Goal: Task Accomplishment & Management: Manage account settings

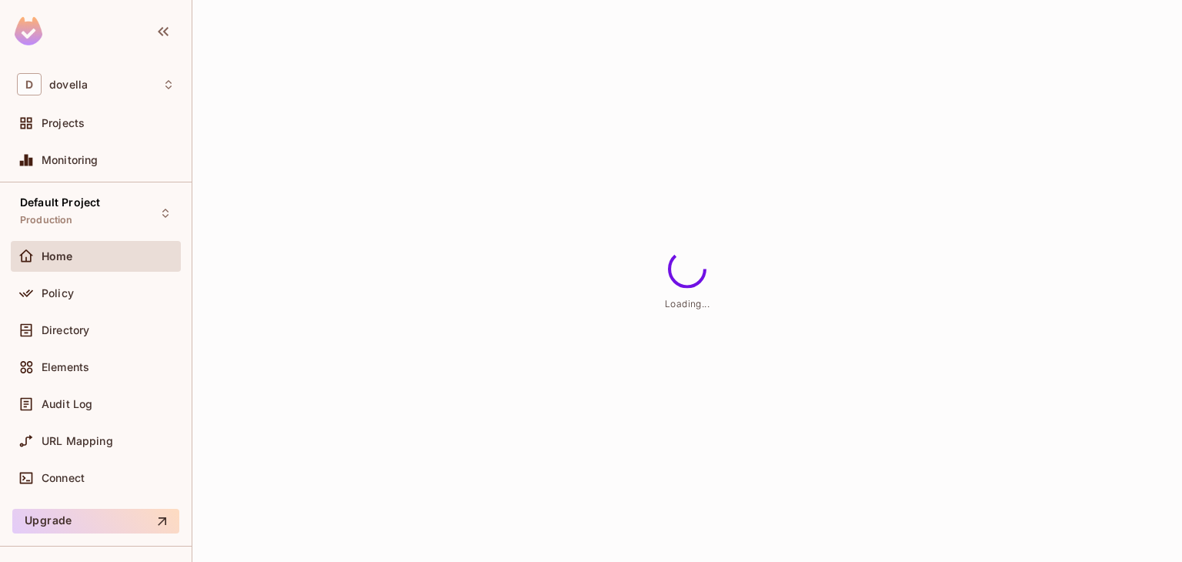
click at [799, 323] on div "Loading..." at bounding box center [687, 281] width 990 height 562
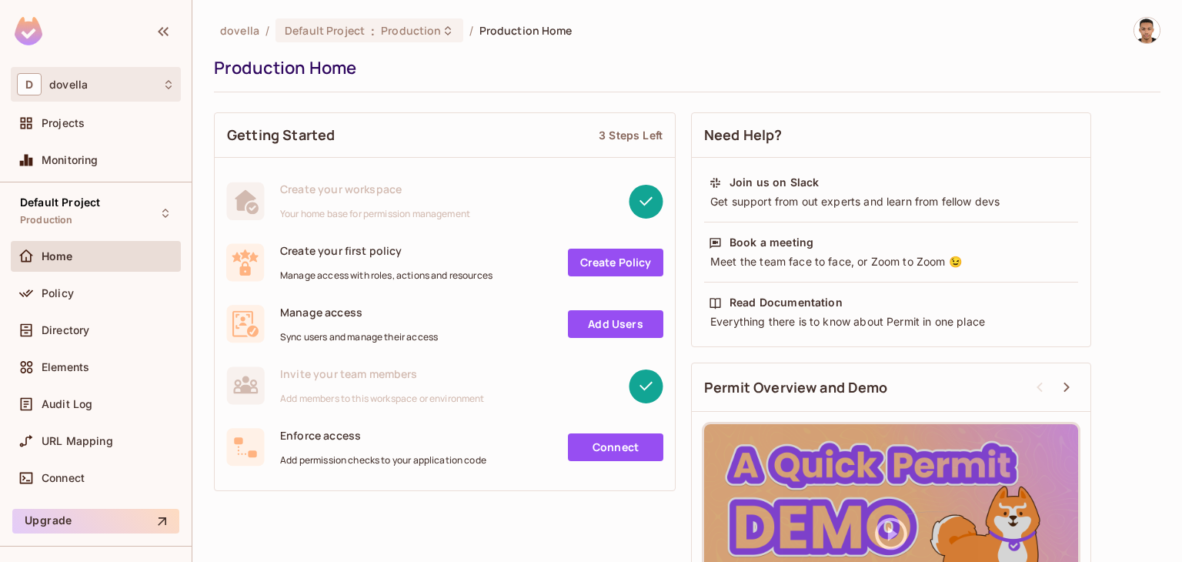
click at [99, 91] on div "D dovella" at bounding box center [96, 84] width 158 height 22
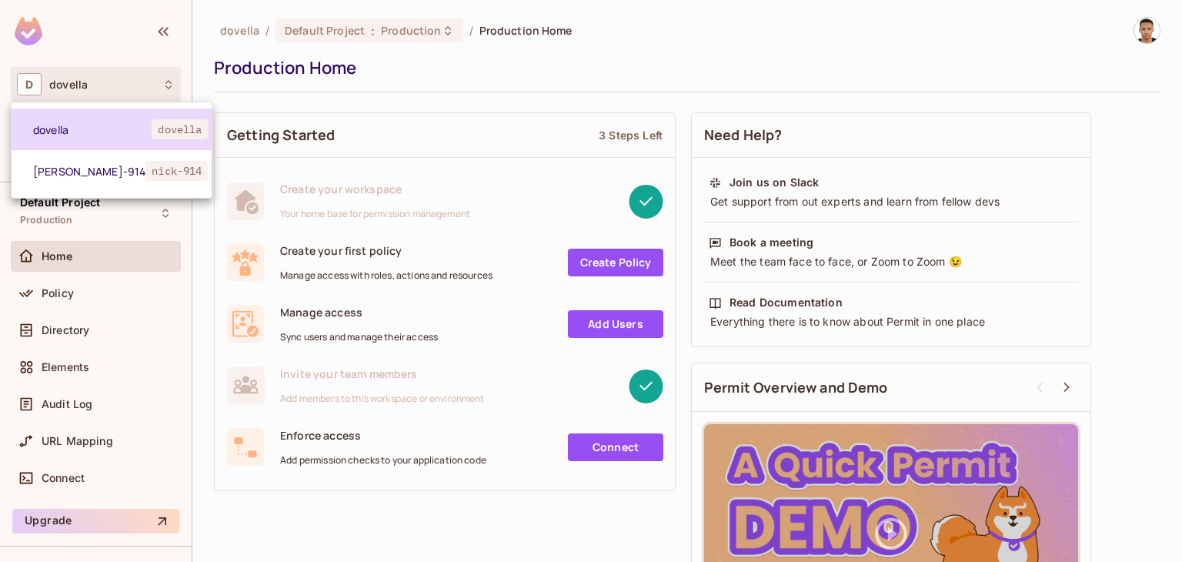
click at [89, 127] on span "dovella" at bounding box center [92, 129] width 119 height 15
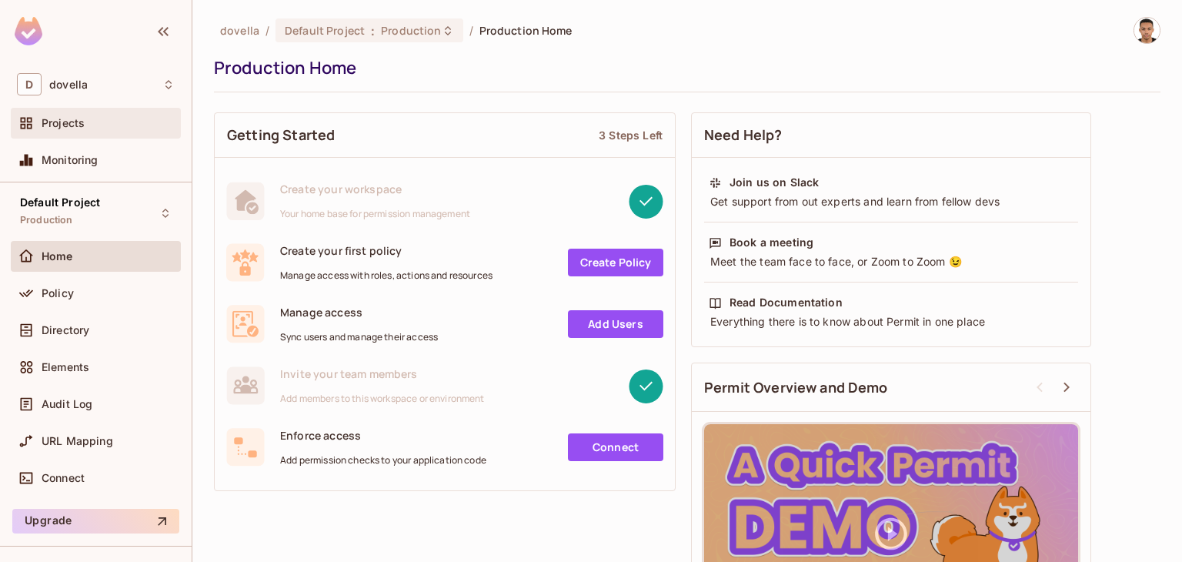
click at [90, 112] on div "Projects" at bounding box center [96, 123] width 170 height 31
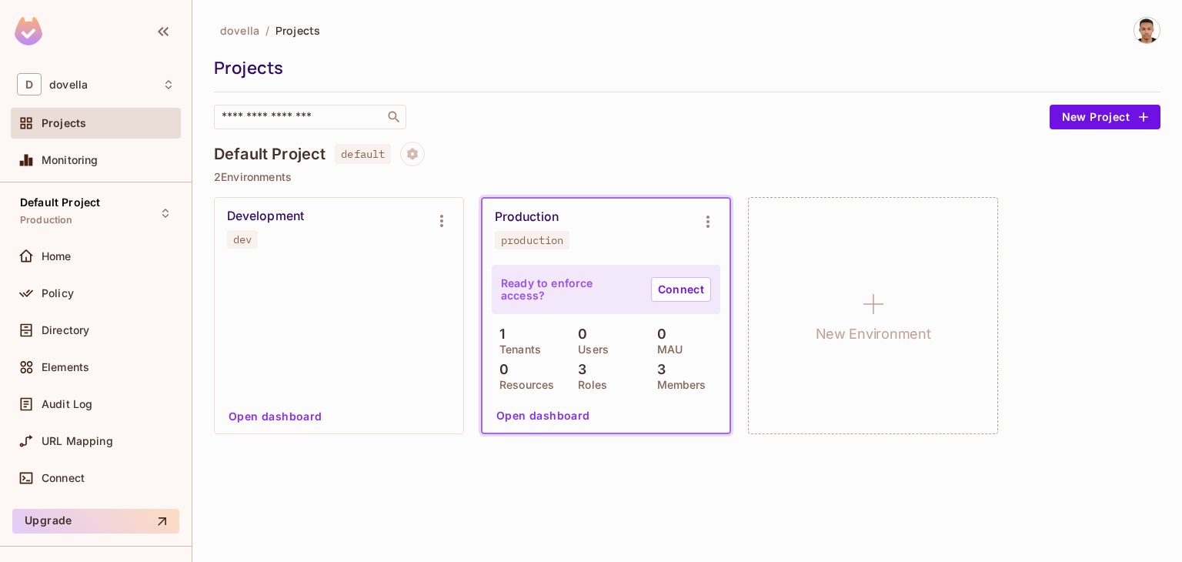
click at [349, 286] on div at bounding box center [339, 331] width 230 height 135
click at [337, 452] on div "dovella / Projects Projects ​ New Project Default Project default 2 Environment…" at bounding box center [687, 281] width 990 height 562
click at [269, 410] on button "Open dashboard" at bounding box center [275, 416] width 106 height 25
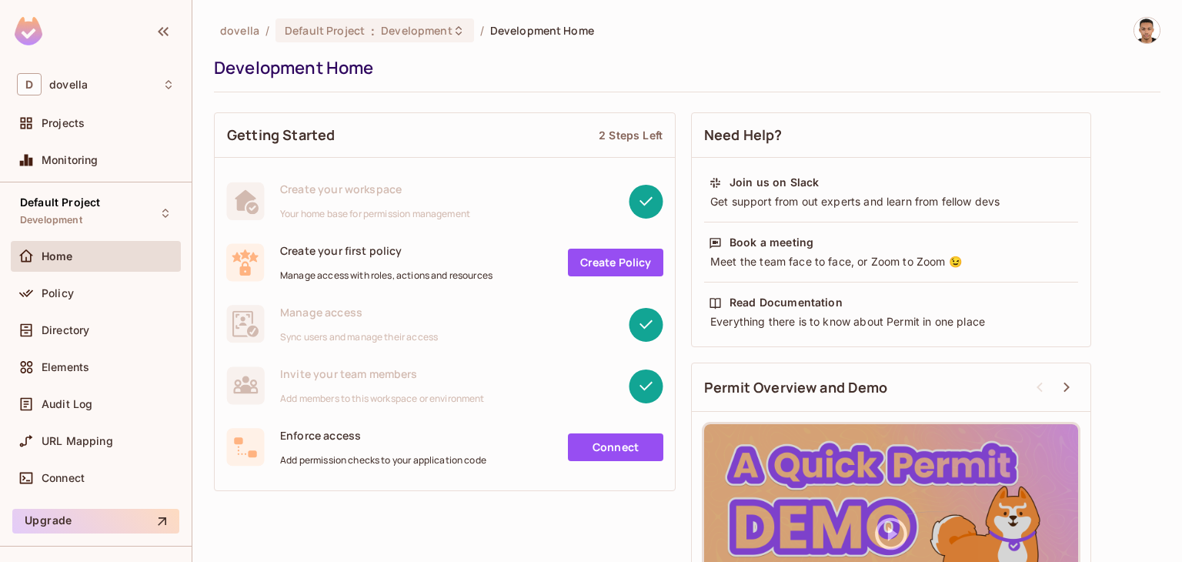
click at [289, 316] on span "Manage access" at bounding box center [359, 312] width 158 height 15
click at [290, 316] on span "Manage access" at bounding box center [359, 312] width 158 height 15
click at [302, 374] on span "Invite your team members" at bounding box center [382, 373] width 205 height 15
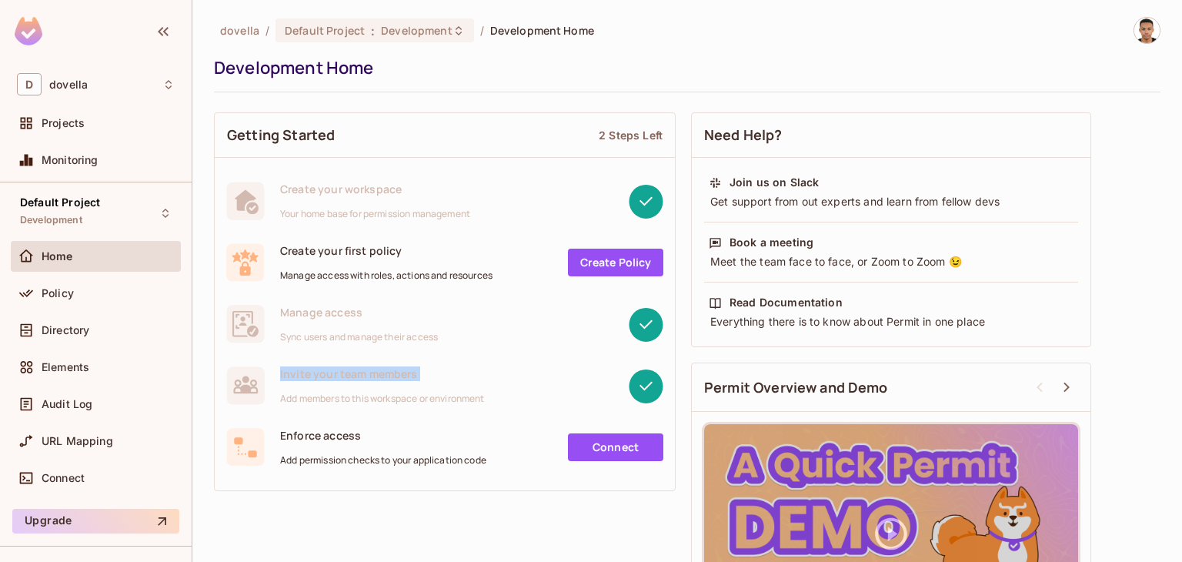
click at [302, 374] on span "Invite your team members" at bounding box center [382, 373] width 205 height 15
click at [110, 118] on div "Projects" at bounding box center [108, 123] width 133 height 12
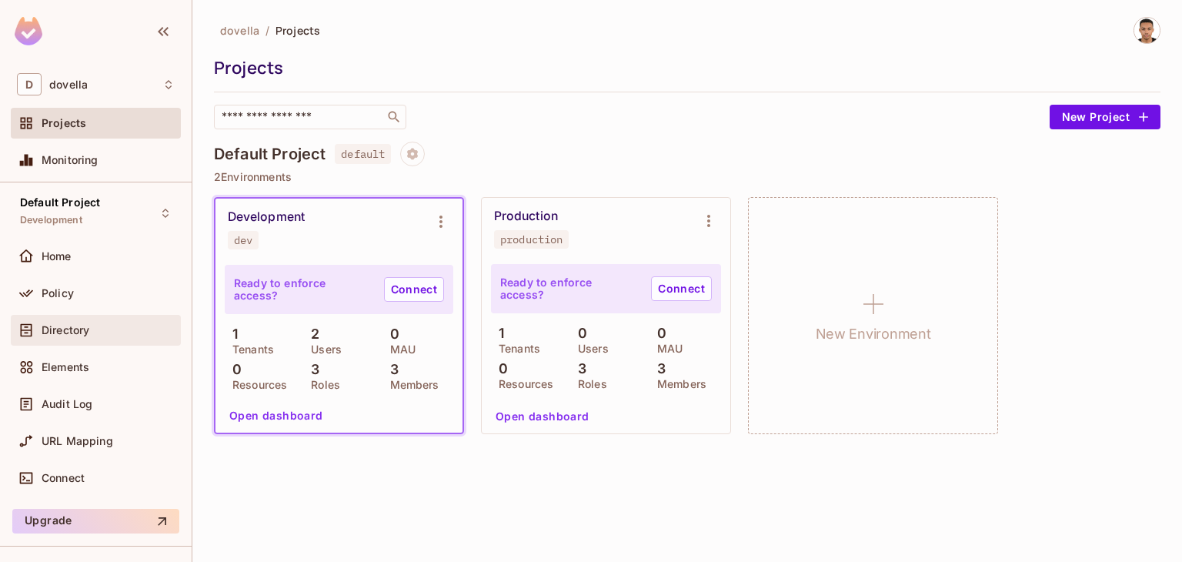
click at [86, 328] on span "Directory" at bounding box center [66, 330] width 48 height 12
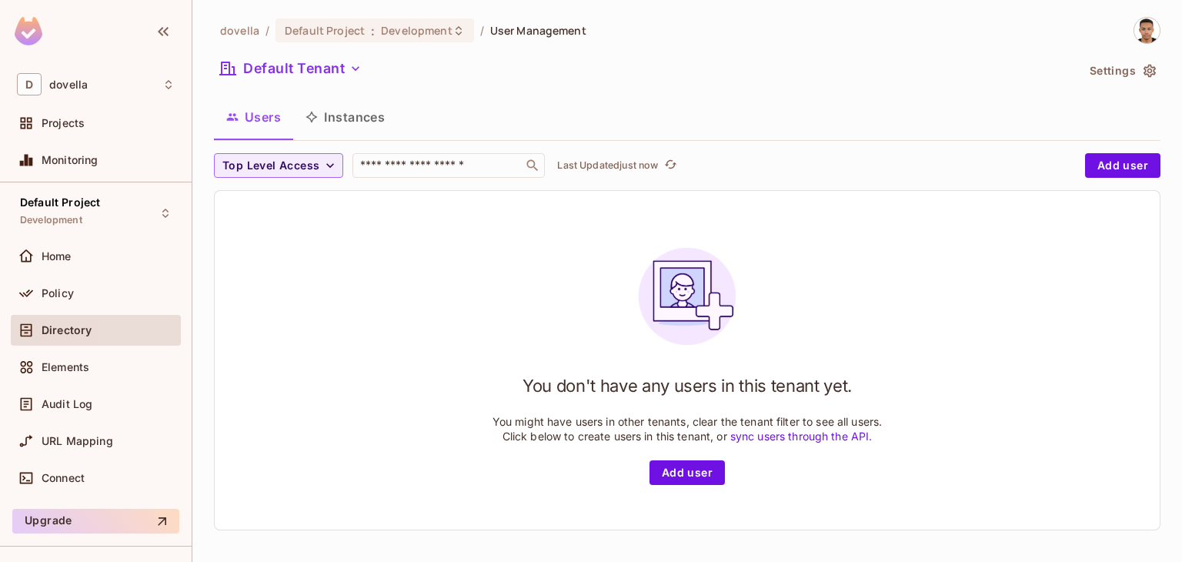
scroll to position [2, 0]
click at [266, 125] on button "Users" at bounding box center [253, 115] width 79 height 38
click at [383, 109] on button "Instances" at bounding box center [345, 115] width 104 height 38
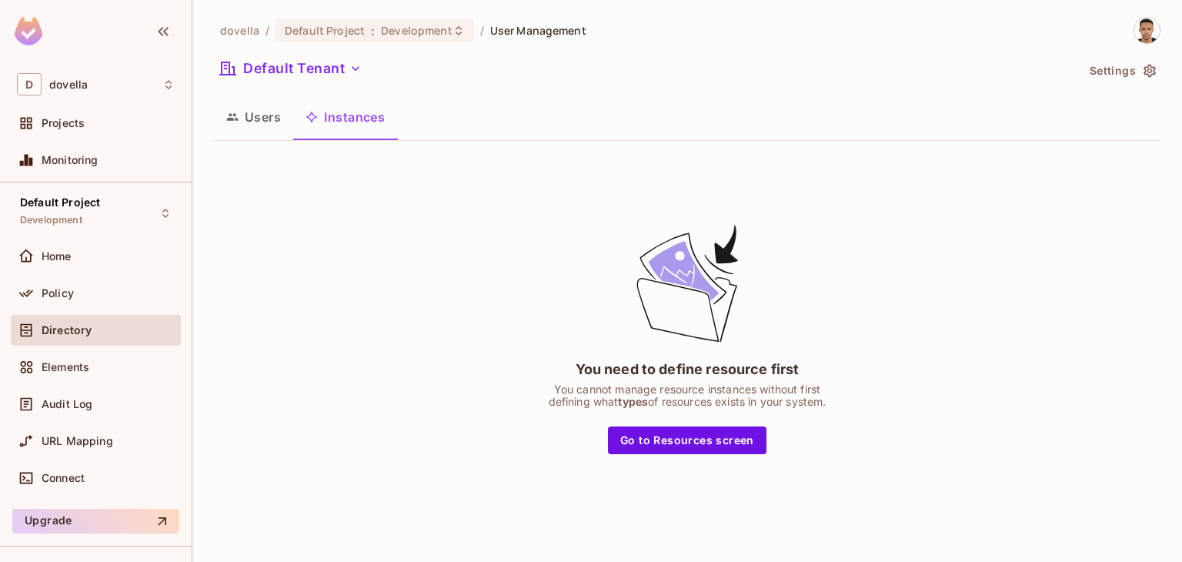
click at [293, 113] on button "Instances" at bounding box center [345, 117] width 104 height 38
click at [253, 114] on button "Users" at bounding box center [253, 117] width 79 height 38
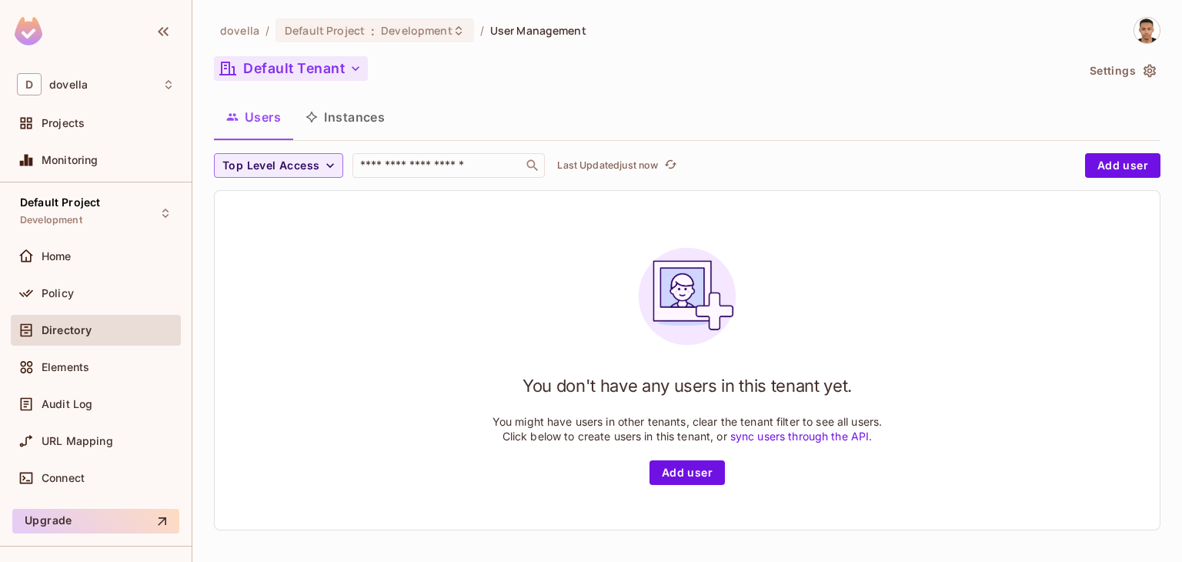
click at [302, 72] on button "Default Tenant" at bounding box center [291, 68] width 154 height 25
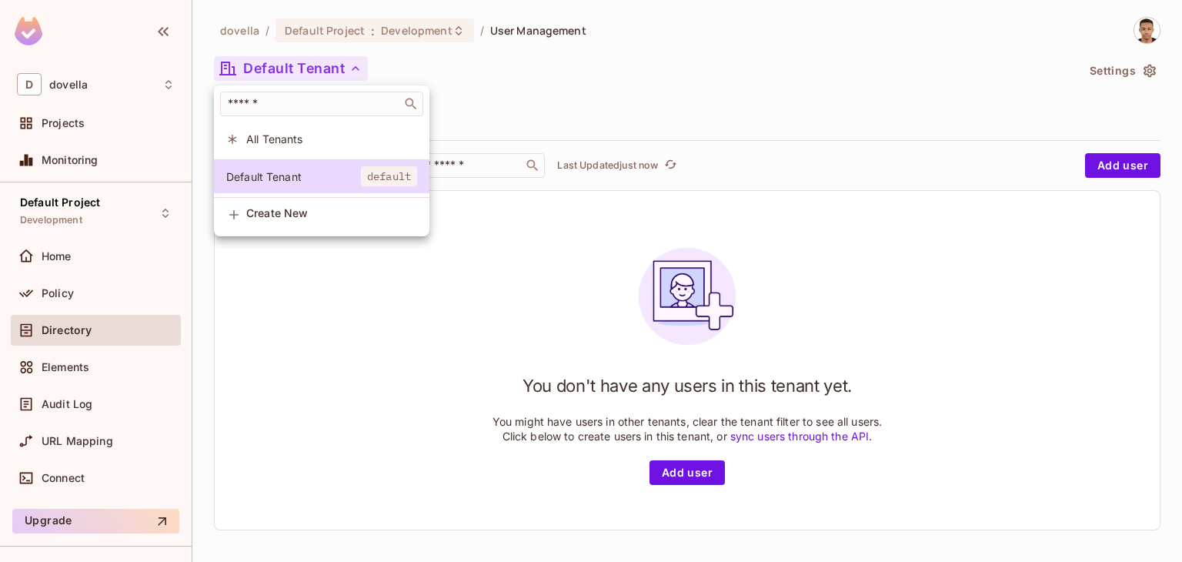
click at [311, 148] on li "All Tenants" at bounding box center [322, 138] width 216 height 33
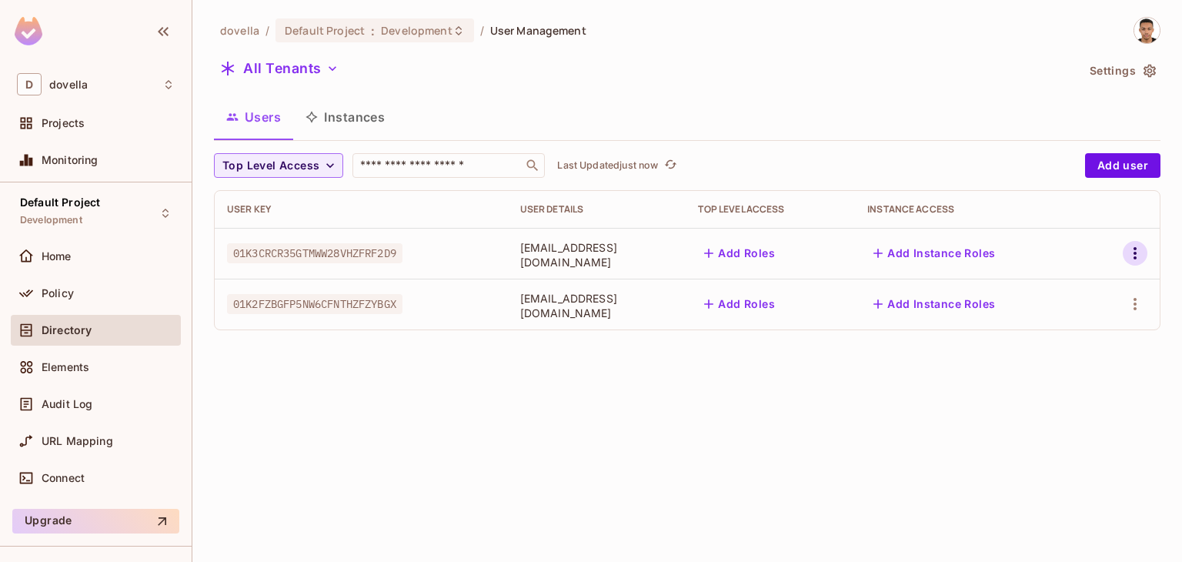
click at [1142, 253] on icon "button" at bounding box center [1135, 253] width 18 height 18
click at [1082, 279] on li "Edit" at bounding box center [1064, 289] width 143 height 34
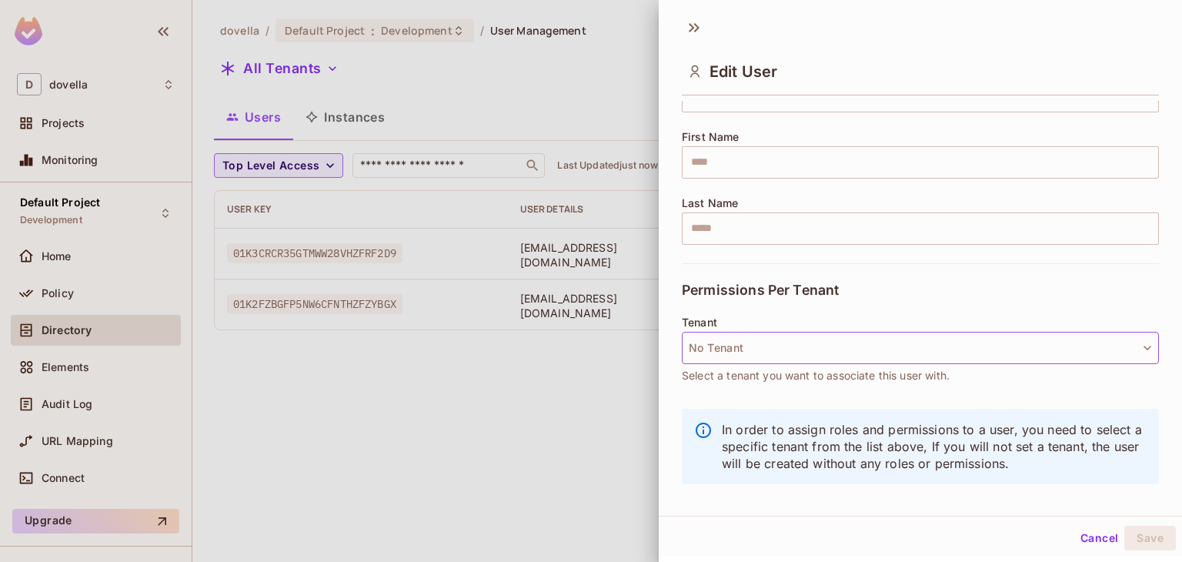
scroll to position [2, 0]
click at [726, 345] on button "No Tenant" at bounding box center [920, 347] width 477 height 32
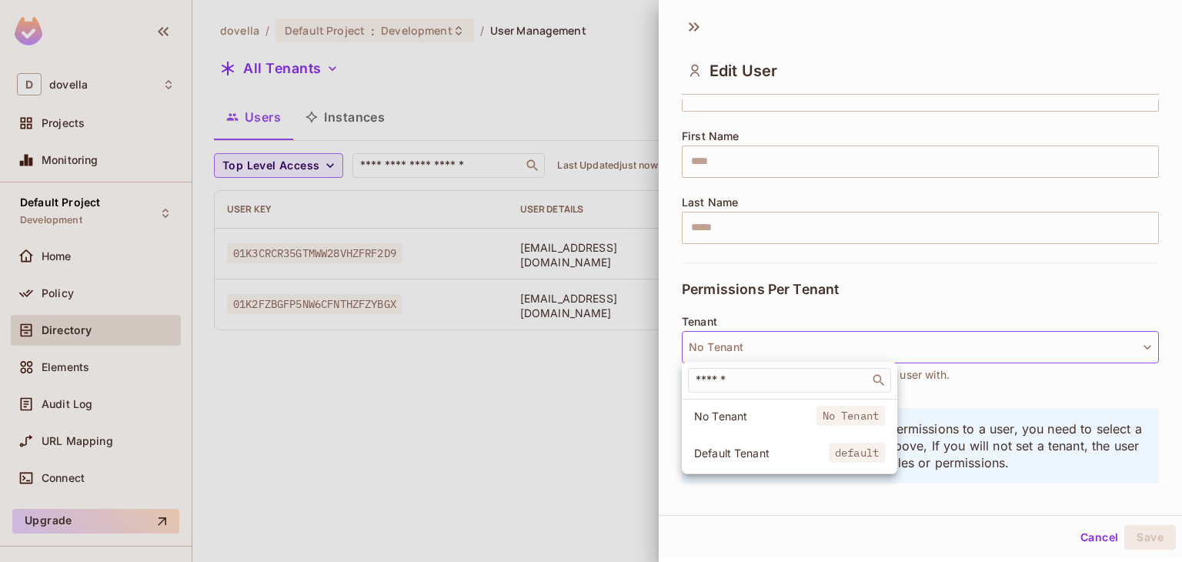
click at [781, 349] on div at bounding box center [591, 281] width 1182 height 562
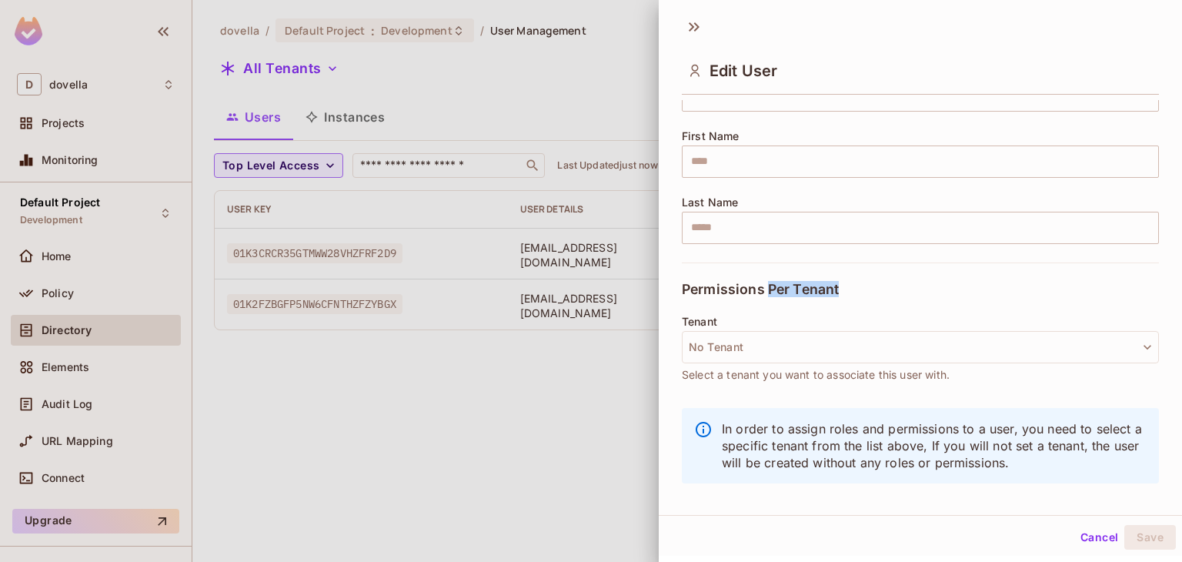
drag, startPoint x: 766, startPoint y: 289, endPoint x: 845, endPoint y: 286, distance: 79.3
click at [845, 286] on div "Permissions Per Tenant" at bounding box center [920, 289] width 477 height 53
click at [888, 283] on div "Permissions Per Tenant" at bounding box center [920, 289] width 477 height 53
click at [887, 281] on div "Permissions Per Tenant" at bounding box center [920, 289] width 477 height 53
click at [739, 369] on span "Select a tenant you want to associate this user with." at bounding box center [816, 374] width 268 height 17
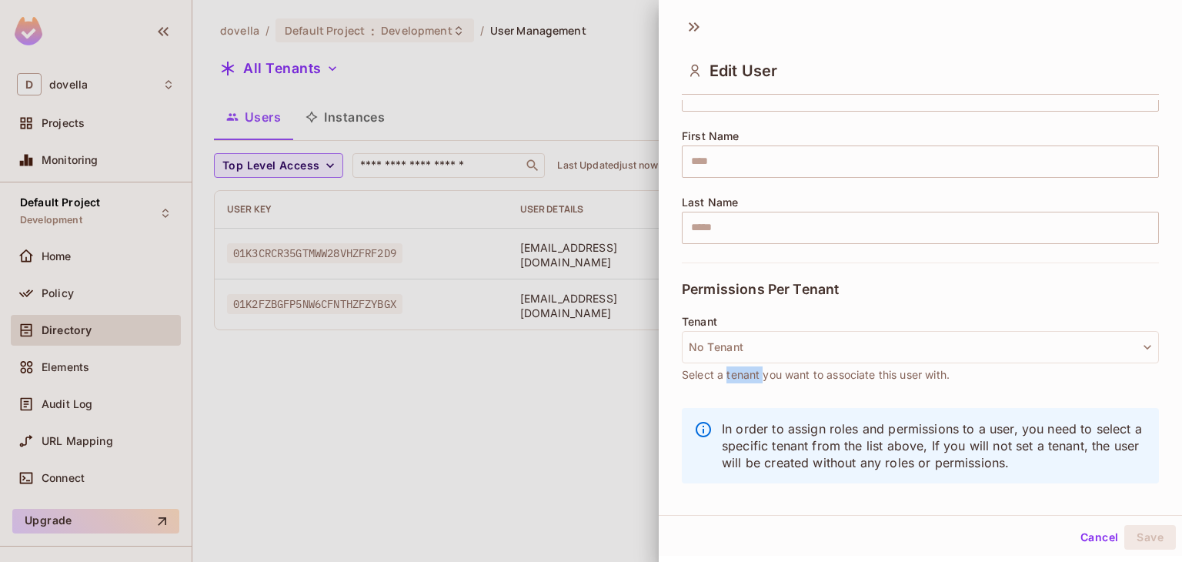
click at [739, 369] on span "Select a tenant you want to associate this user with." at bounding box center [816, 374] width 268 height 17
click at [742, 346] on button "No Tenant" at bounding box center [920, 347] width 477 height 32
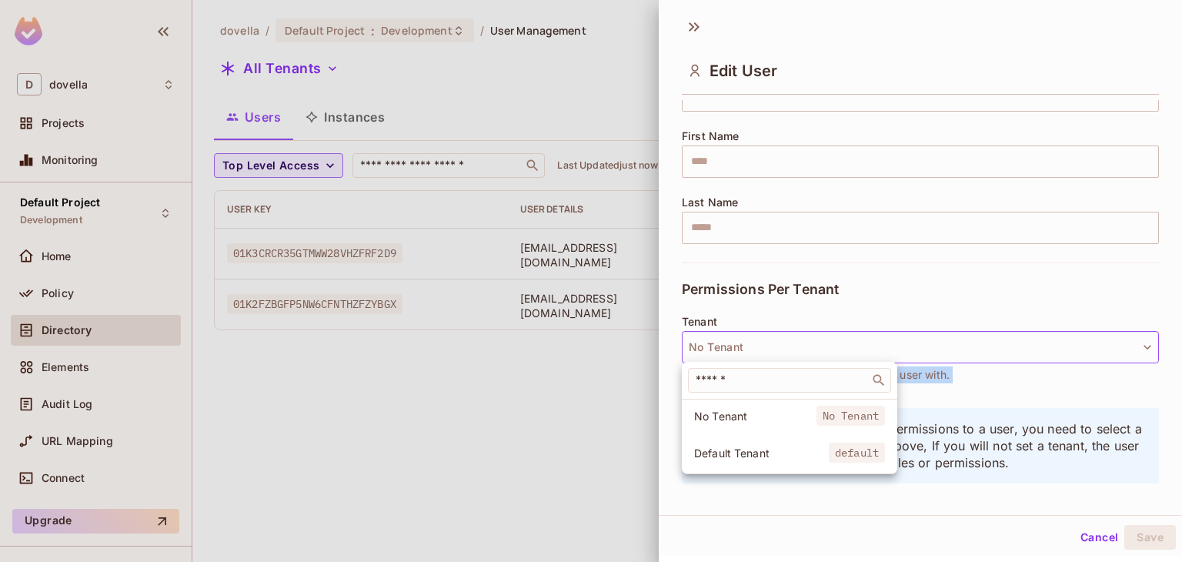
click at [742, 346] on div at bounding box center [591, 281] width 1182 height 562
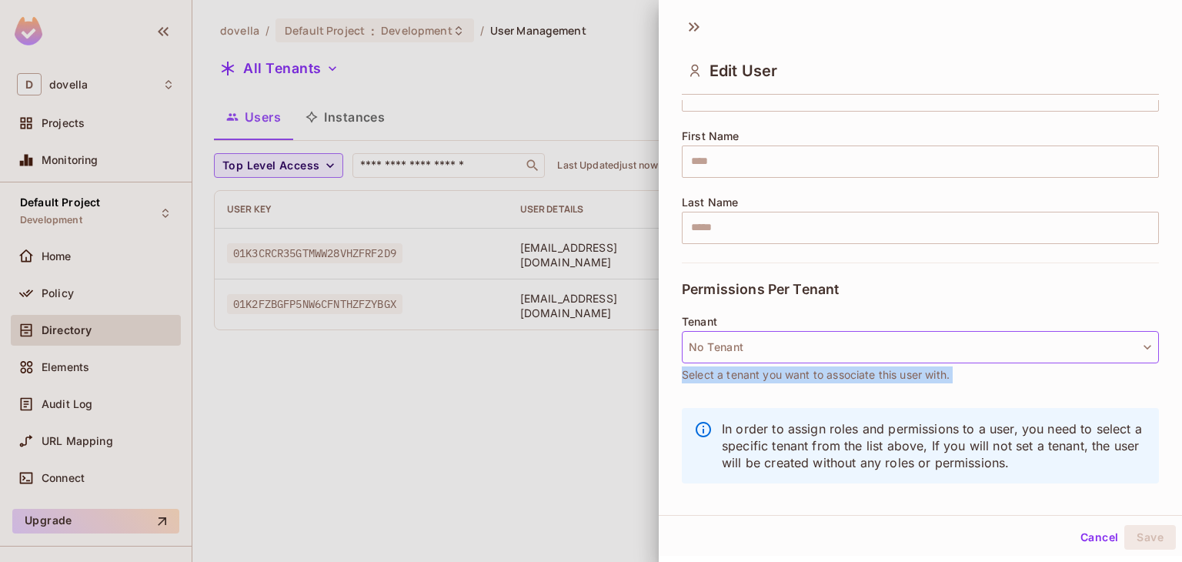
click at [744, 340] on button "No Tenant" at bounding box center [920, 347] width 477 height 32
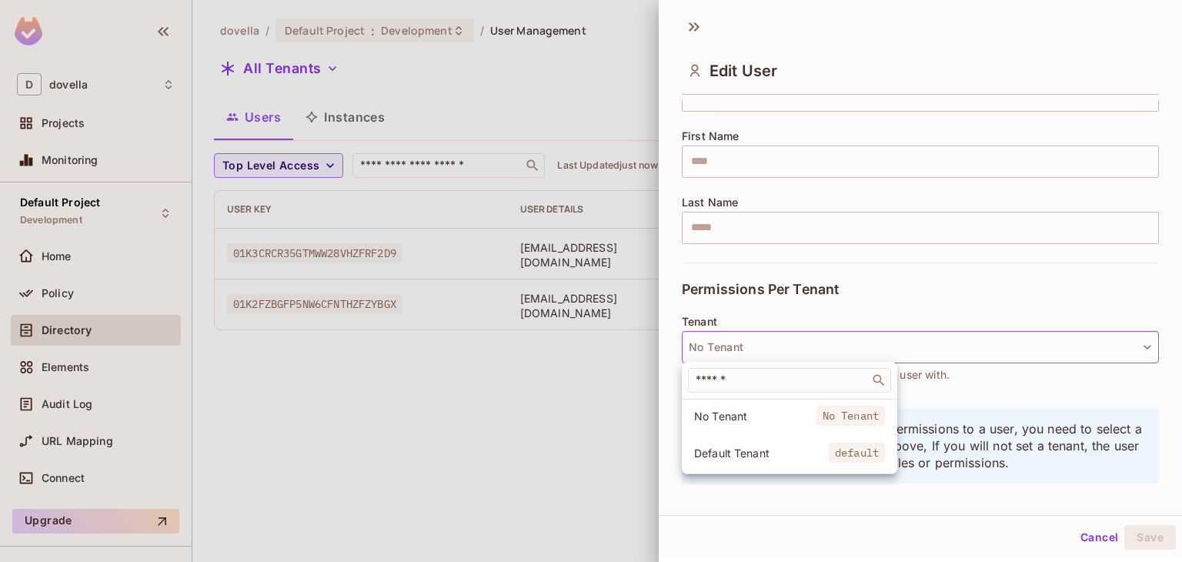
click at [831, 329] on div at bounding box center [591, 281] width 1182 height 562
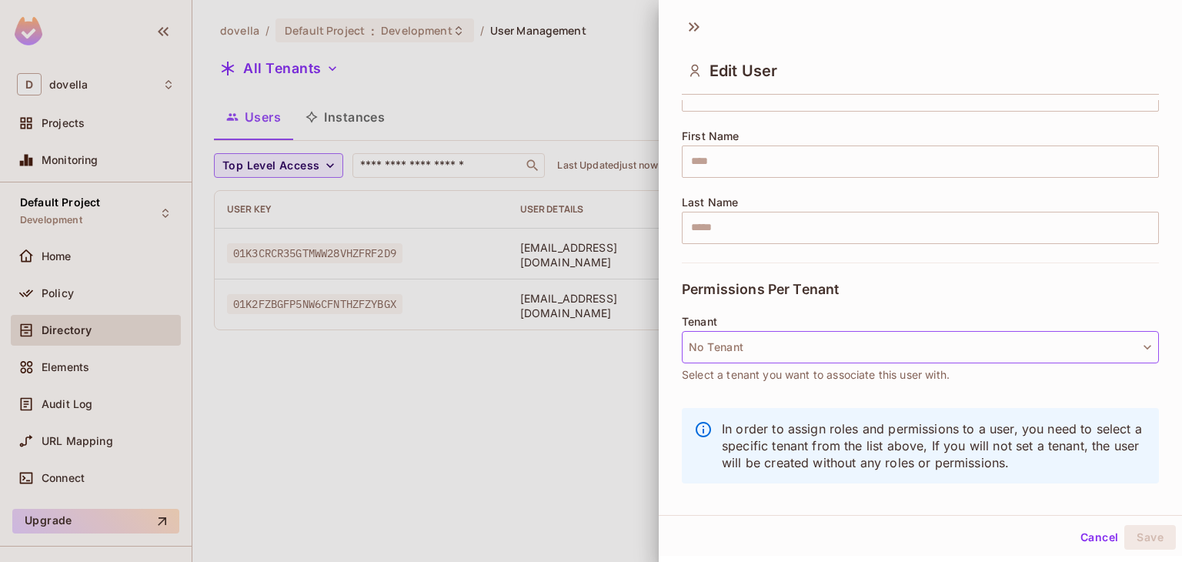
click at [860, 338] on button "No Tenant" at bounding box center [920, 347] width 477 height 32
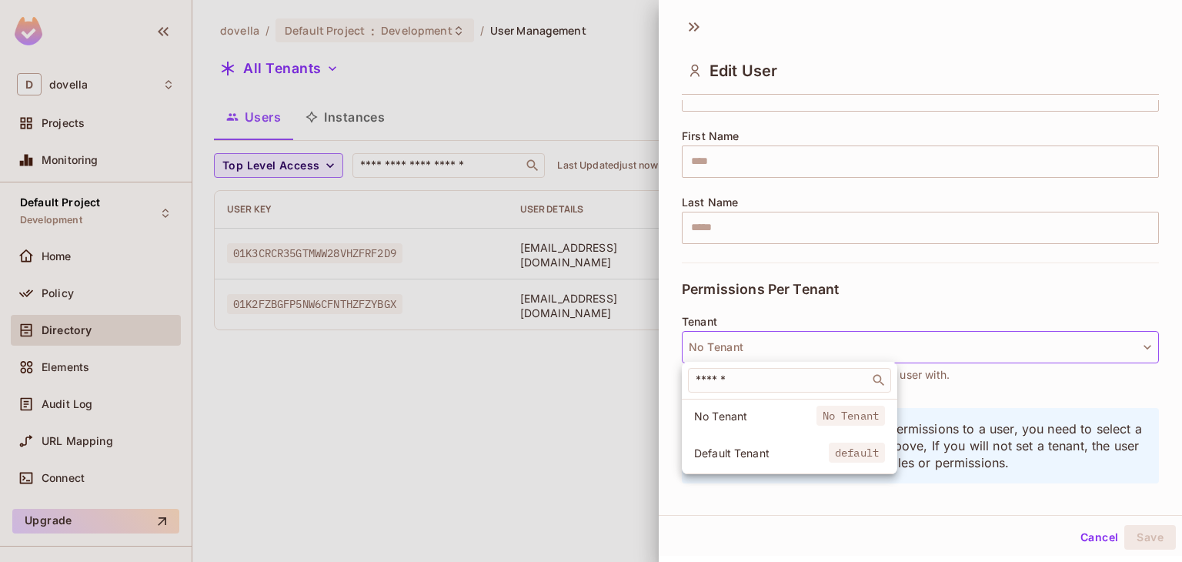
click at [860, 338] on div at bounding box center [591, 281] width 1182 height 562
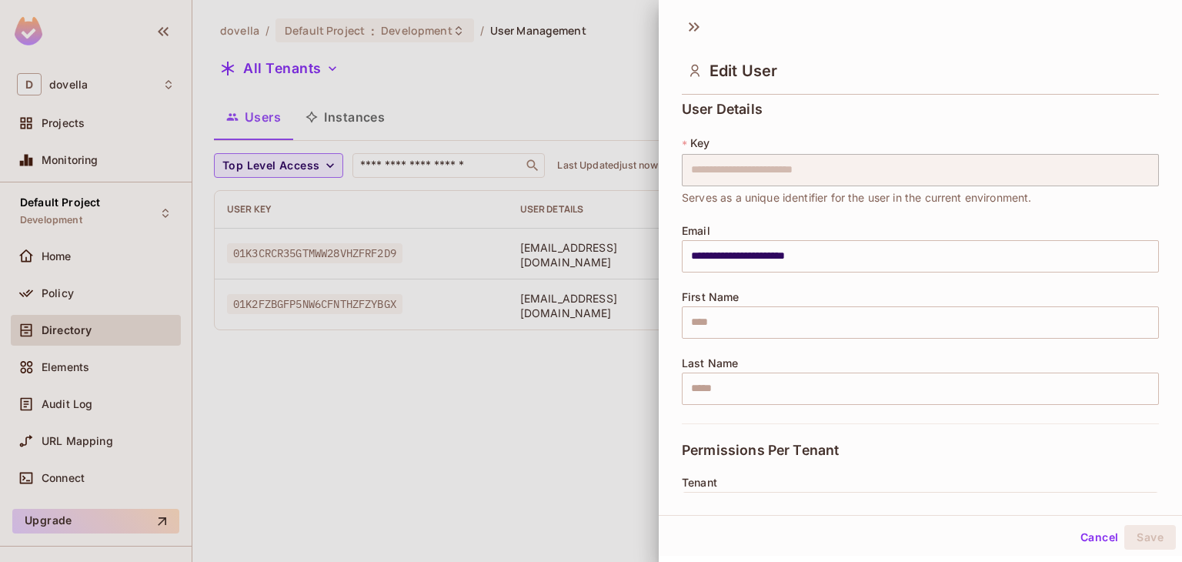
scroll to position [0, 0]
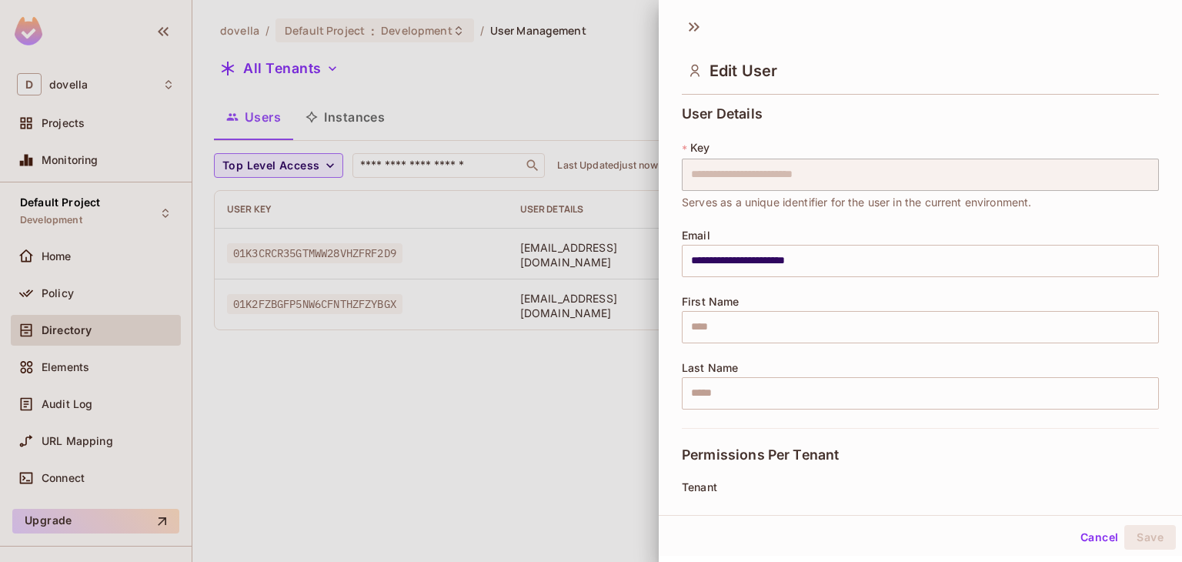
drag, startPoint x: 699, startPoint y: 26, endPoint x: 657, endPoint y: 70, distance: 61.0
click at [697, 26] on icon at bounding box center [696, 26] width 5 height 9
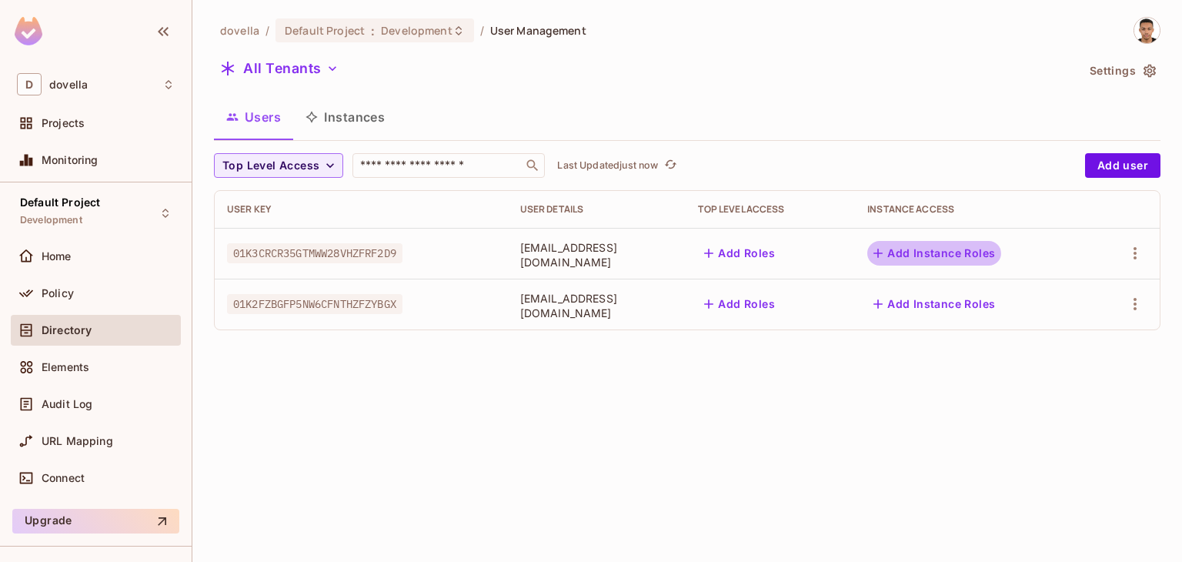
click at [940, 256] on button "Add Instance Roles" at bounding box center [935, 253] width 134 height 25
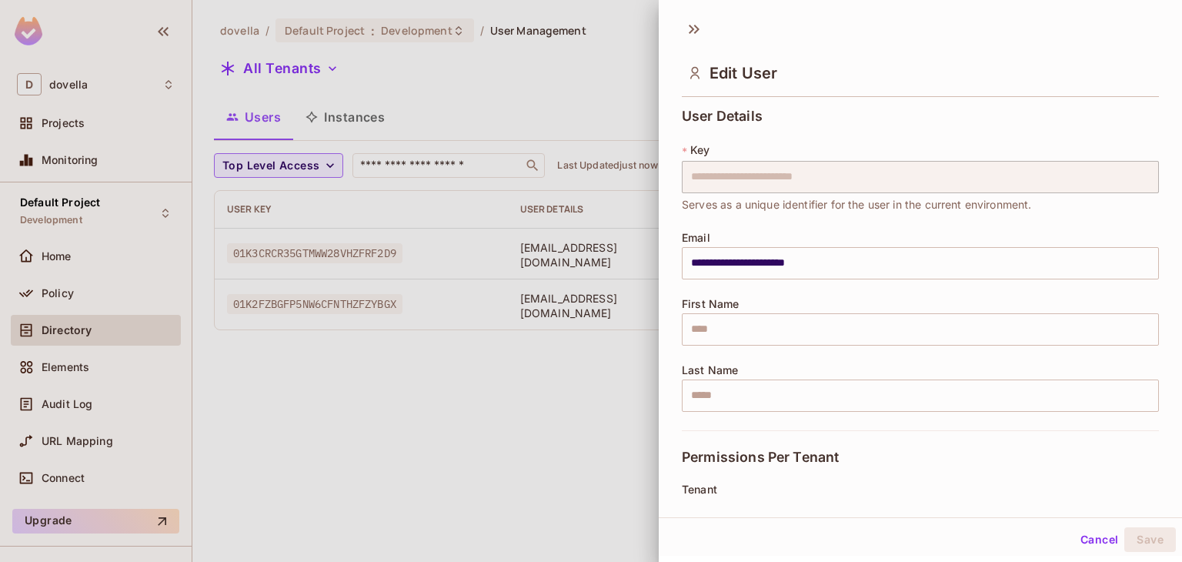
scroll to position [166, 0]
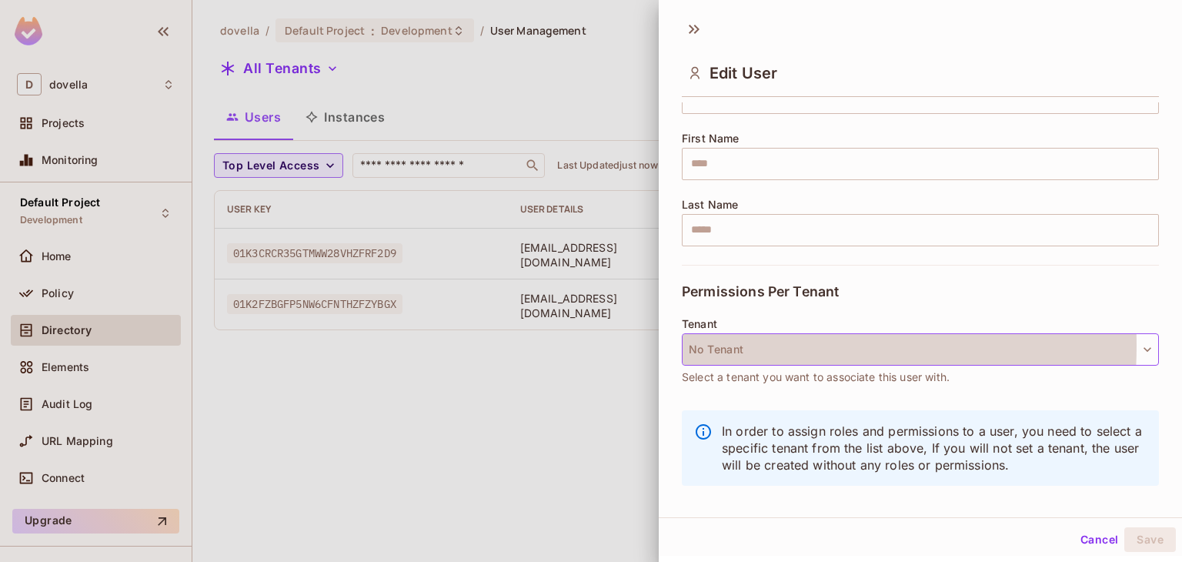
click at [741, 345] on button "No Tenant" at bounding box center [920, 349] width 477 height 32
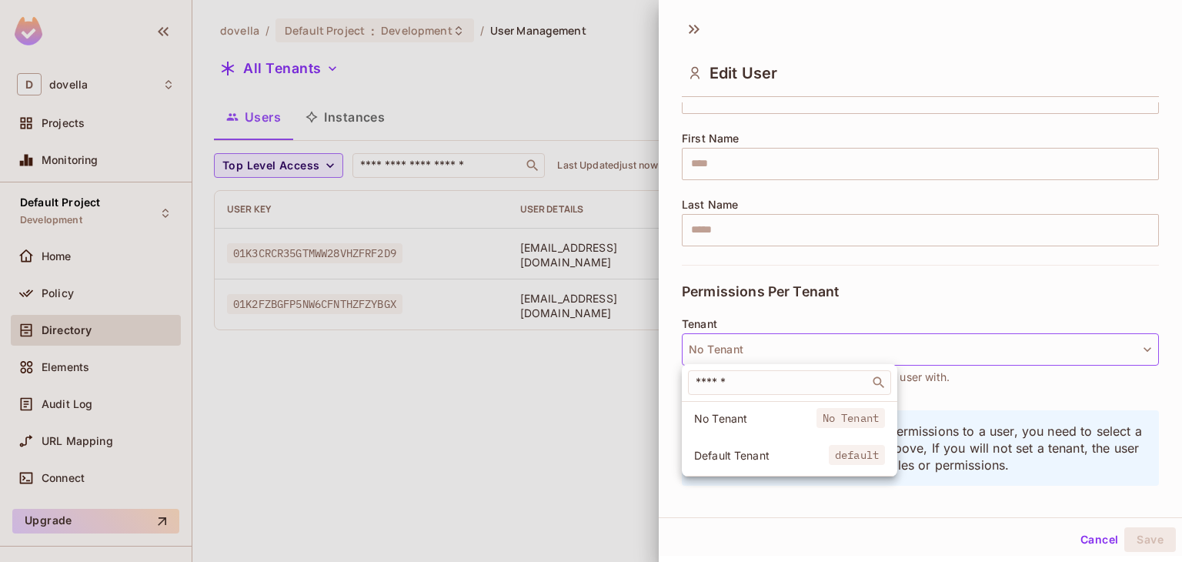
click at [741, 345] on div at bounding box center [591, 281] width 1182 height 562
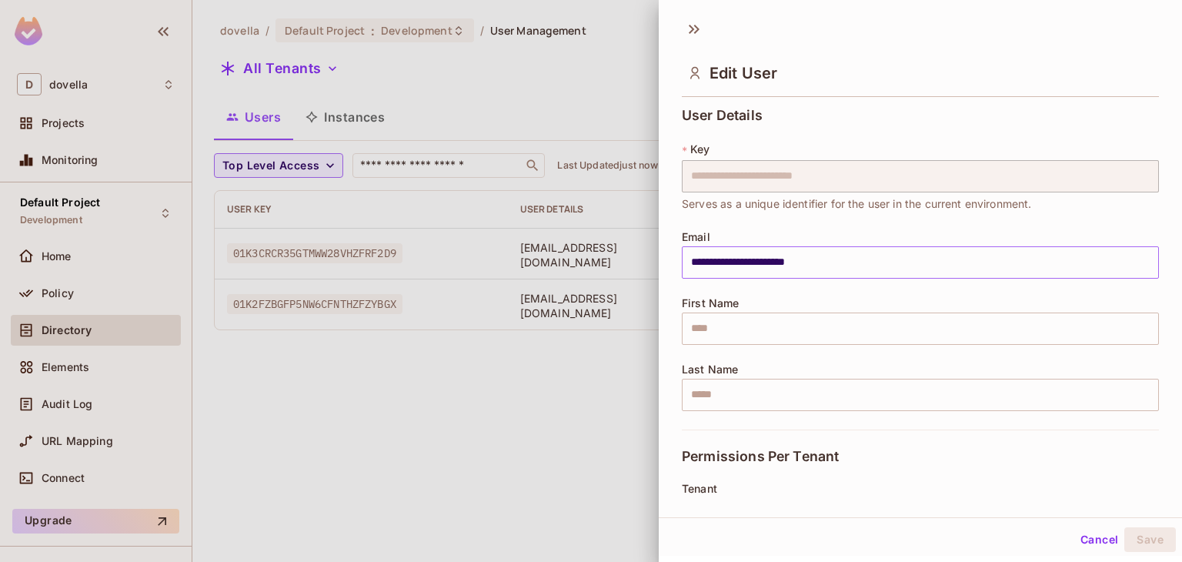
scroll to position [0, 0]
drag, startPoint x: 700, startPoint y: 25, endPoint x: 693, endPoint y: 29, distance: 7.9
click at [695, 28] on icon at bounding box center [694, 29] width 25 height 25
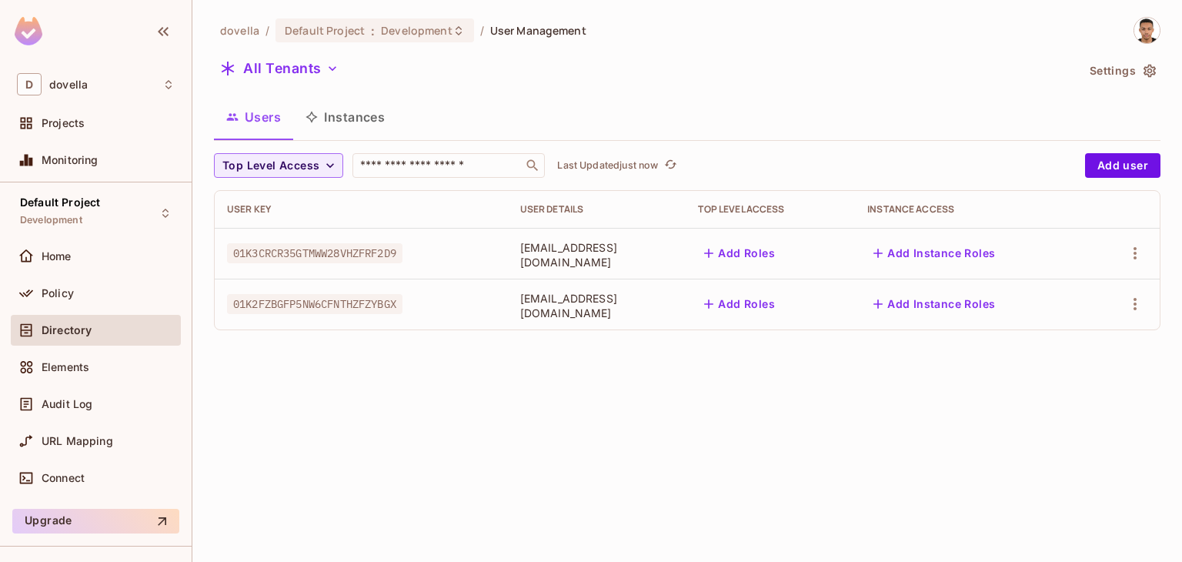
click at [776, 295] on button "Add Roles" at bounding box center [739, 304] width 83 height 25
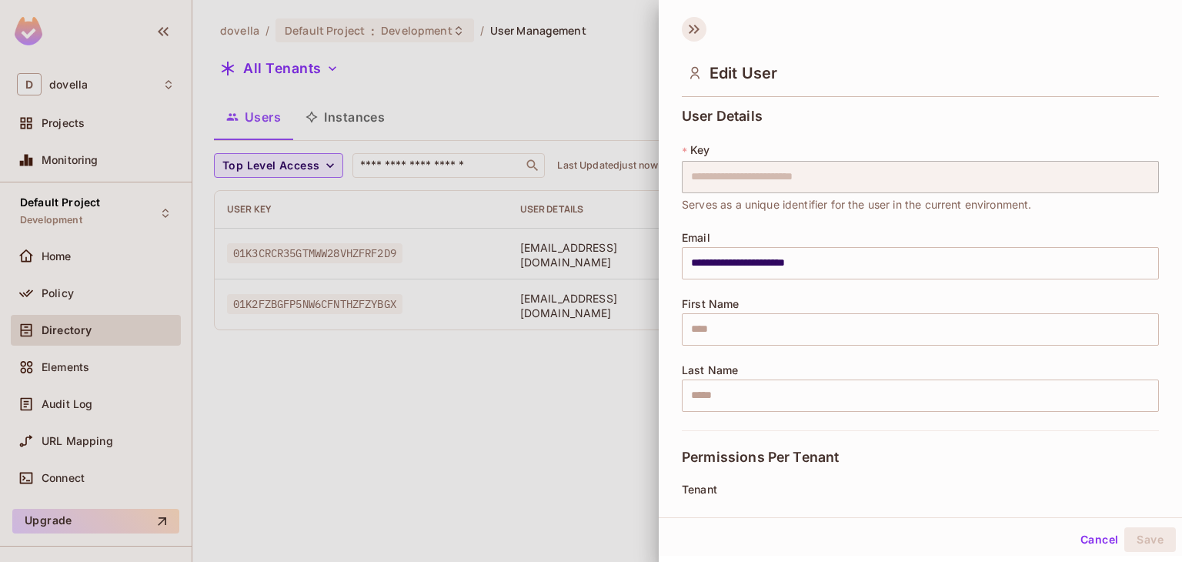
click at [701, 20] on icon at bounding box center [694, 29] width 25 height 25
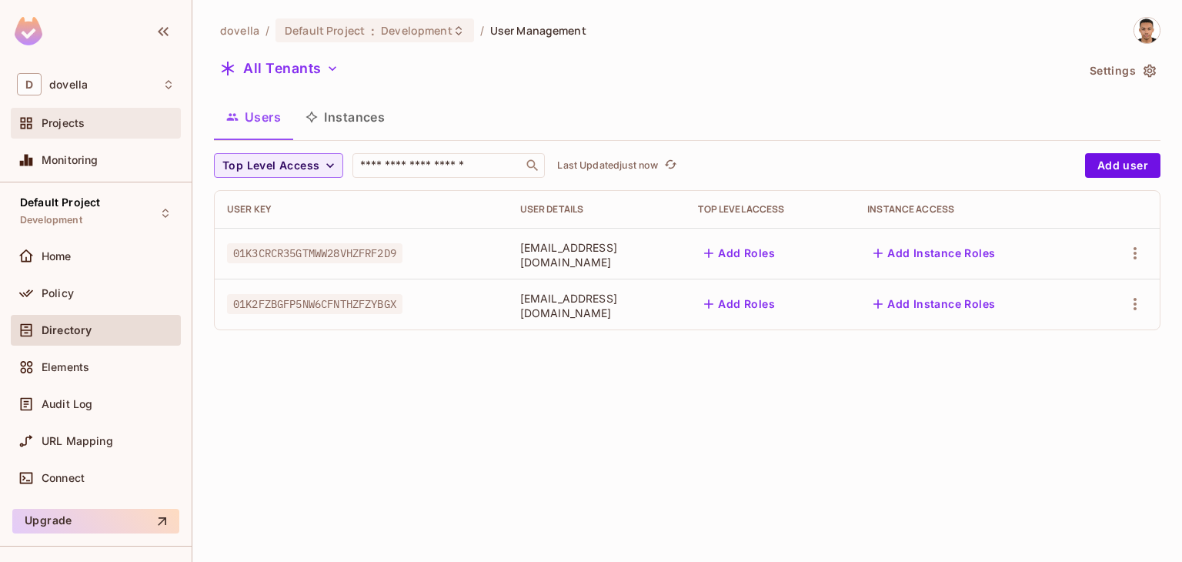
click at [82, 132] on div "Projects" at bounding box center [96, 123] width 170 height 31
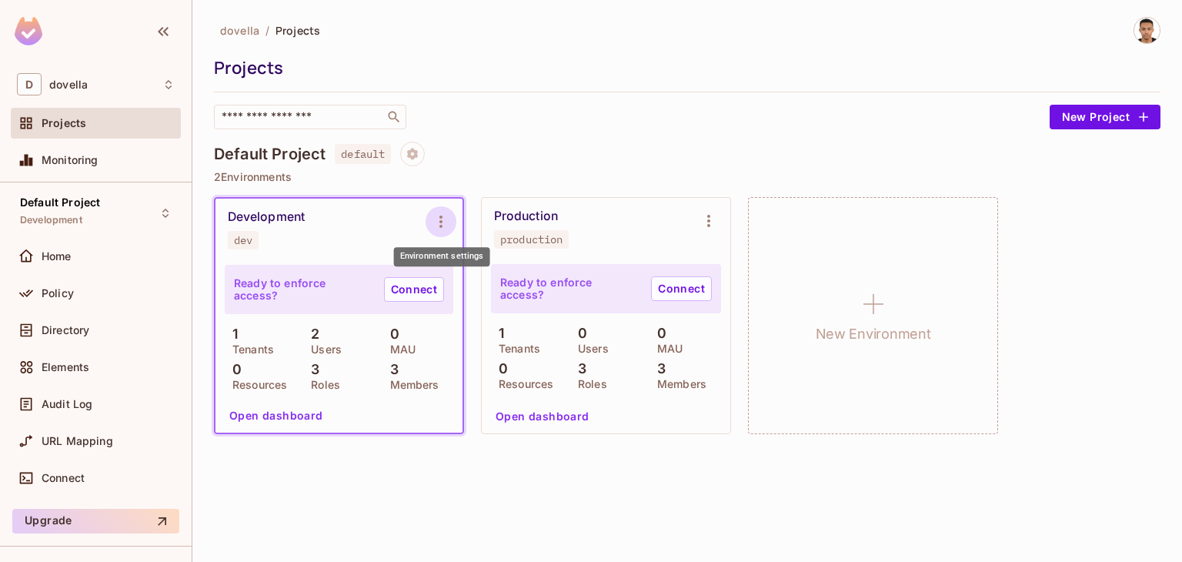
click at [440, 212] on icon "Environment settings" at bounding box center [441, 221] width 18 height 18
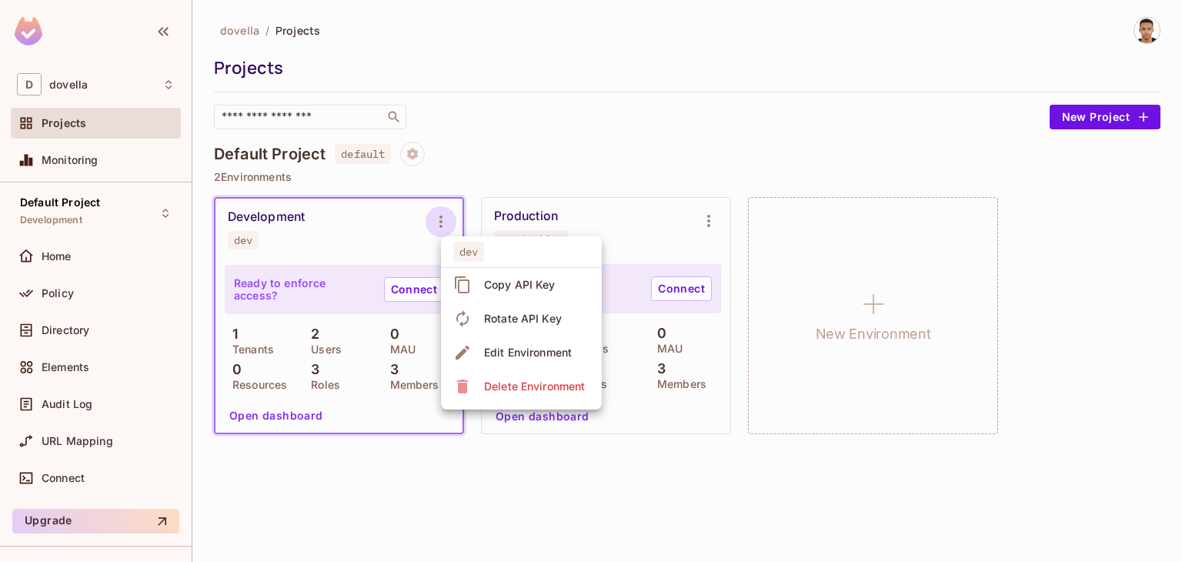
click at [393, 250] on div at bounding box center [591, 281] width 1182 height 562
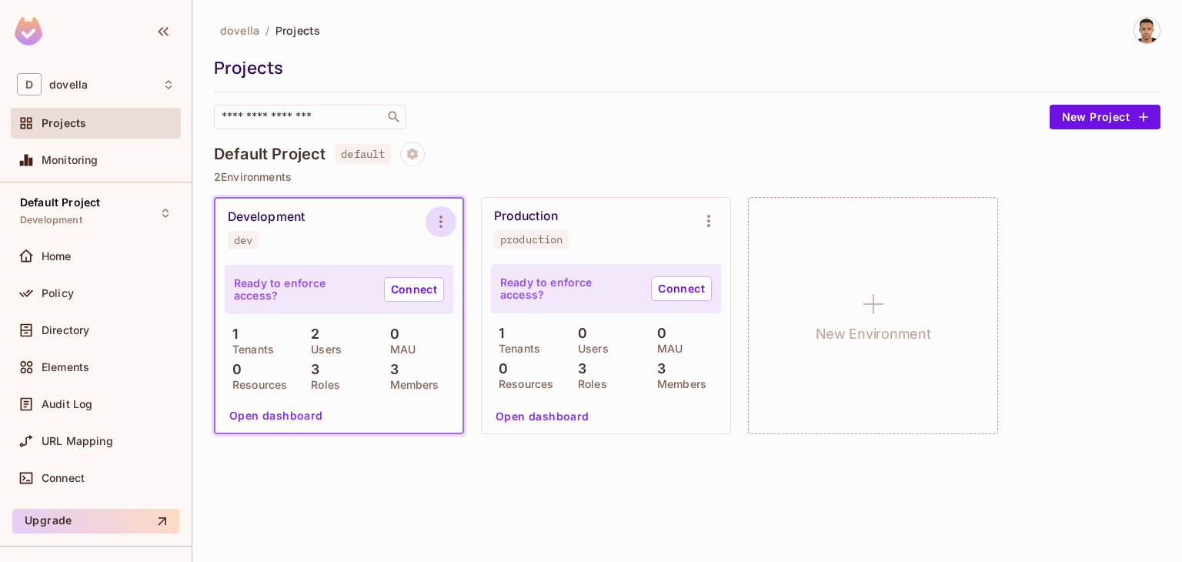
click at [443, 219] on icon "Environment settings" at bounding box center [441, 221] width 18 height 18
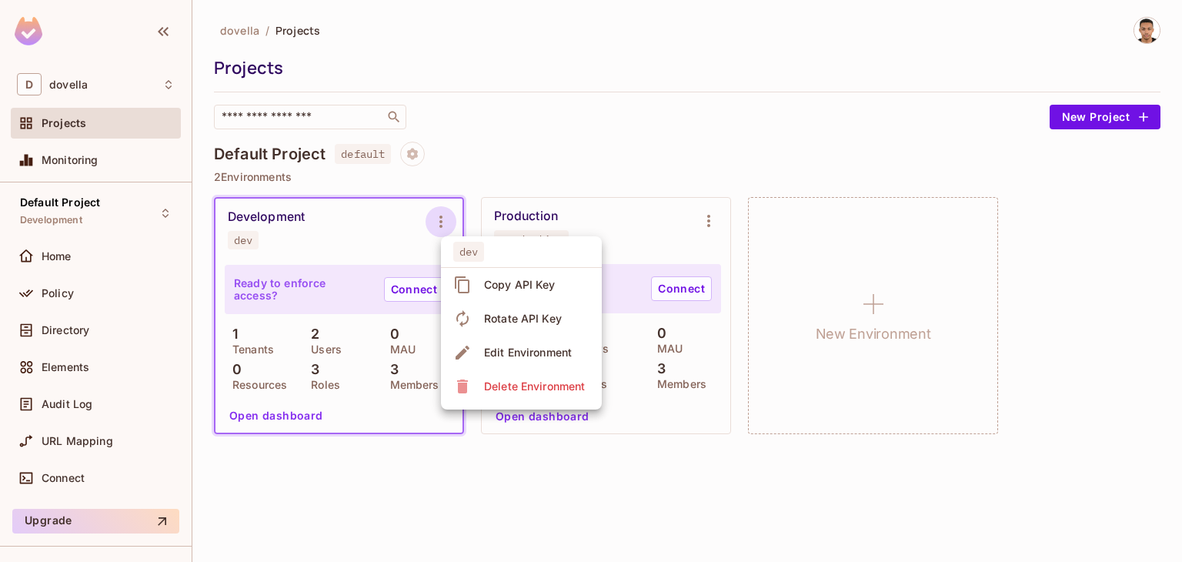
click at [548, 159] on div at bounding box center [591, 281] width 1182 height 562
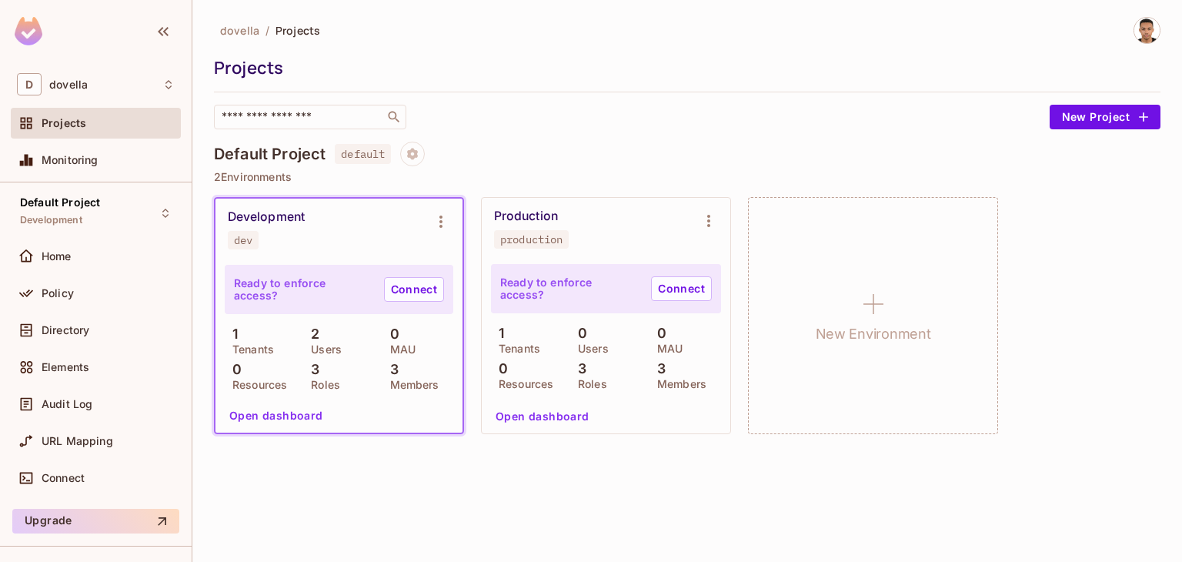
click at [500, 215] on div "Production" at bounding box center [526, 216] width 64 height 15
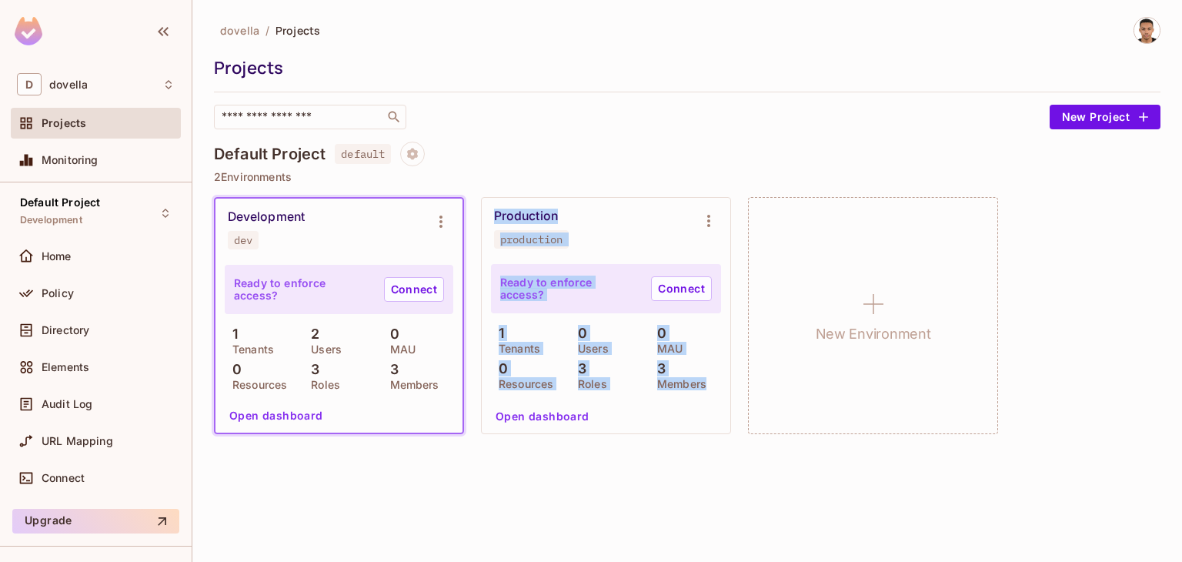
drag, startPoint x: 493, startPoint y: 214, endPoint x: 724, endPoint y: 394, distance: 292.9
click at [724, 394] on div "Production production Ready to enforce access? Connect 1 Tenants 0 Users 0 MAU …" at bounding box center [606, 316] width 249 height 236
click at [647, 224] on div "Production production" at bounding box center [593, 229] width 199 height 40
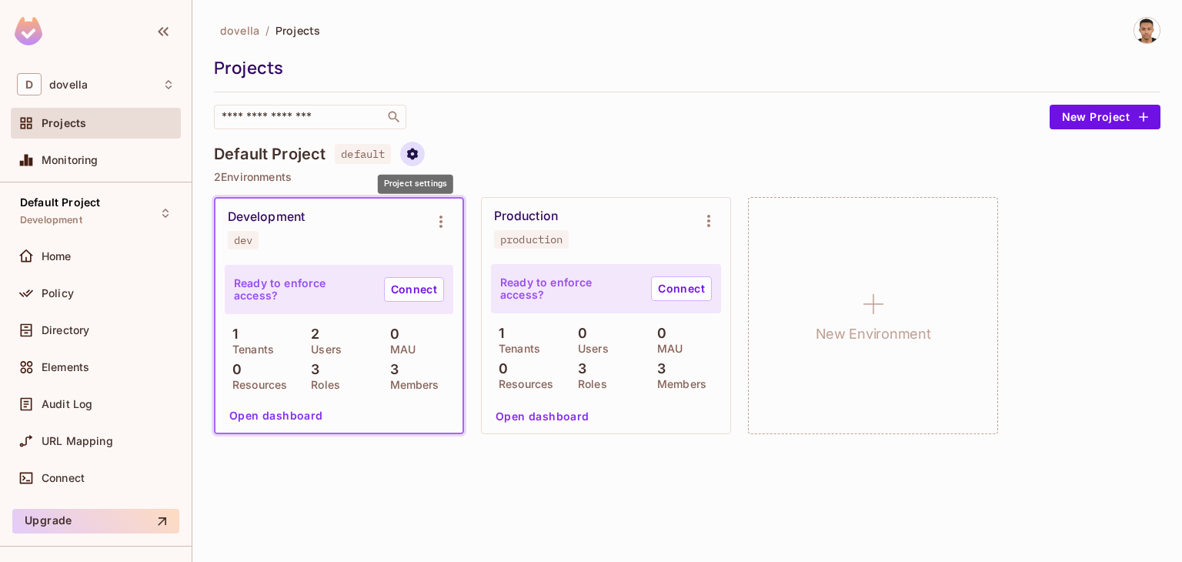
click at [420, 152] on icon "Project settings" at bounding box center [413, 154] width 14 height 14
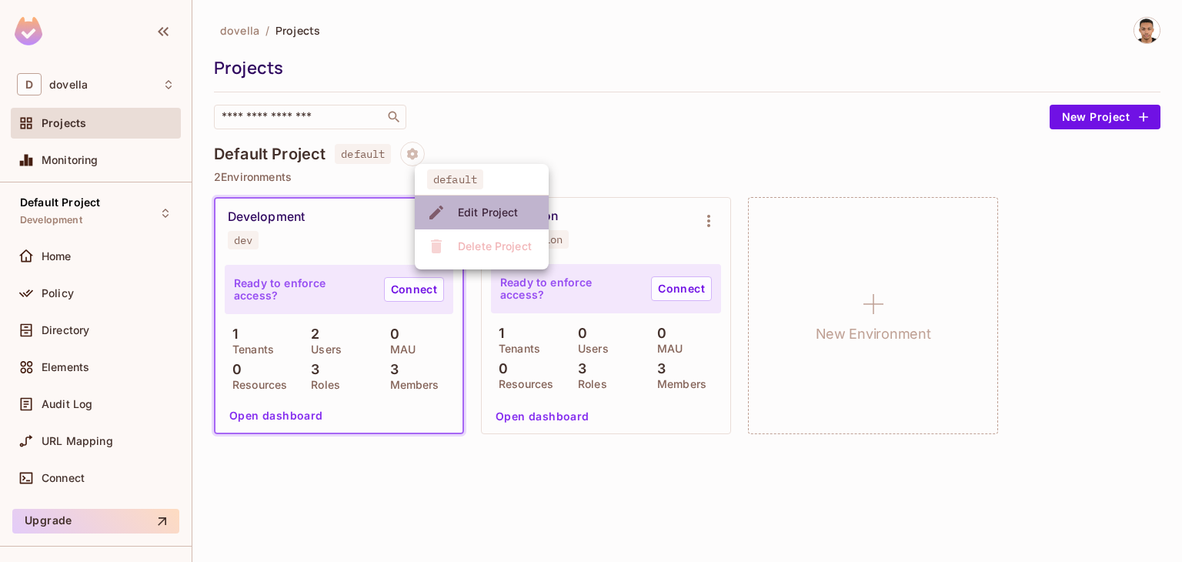
click at [488, 208] on div "Edit Project" at bounding box center [488, 212] width 61 height 15
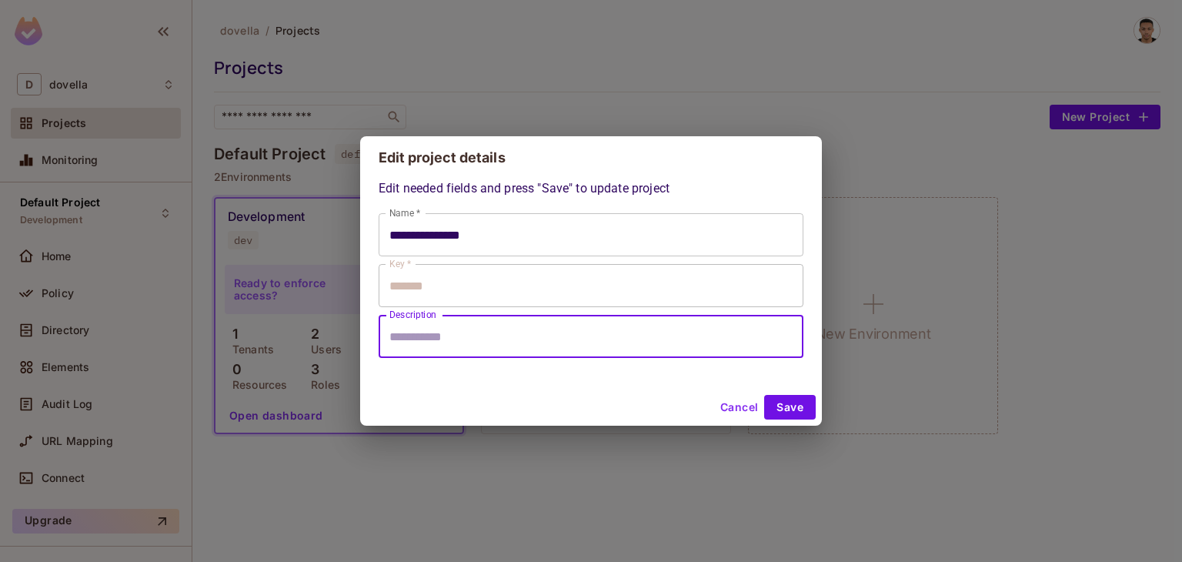
click at [446, 330] on input "Description" at bounding box center [591, 336] width 425 height 43
click at [495, 323] on input "Description" at bounding box center [591, 336] width 425 height 43
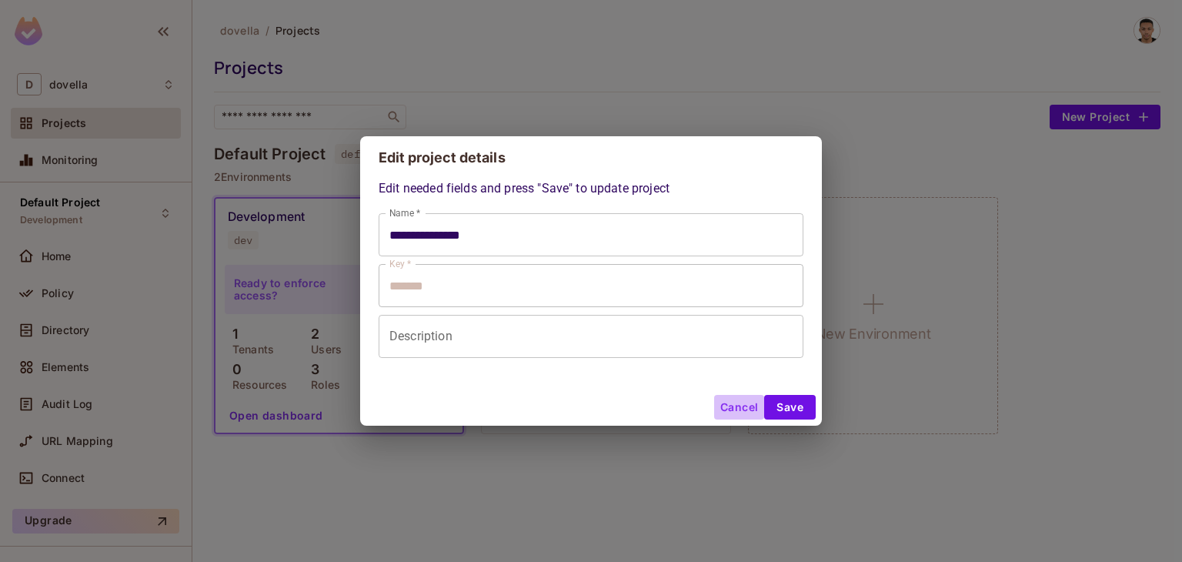
click at [742, 414] on button "Cancel" at bounding box center [739, 407] width 50 height 25
type input "**********"
type input "*******"
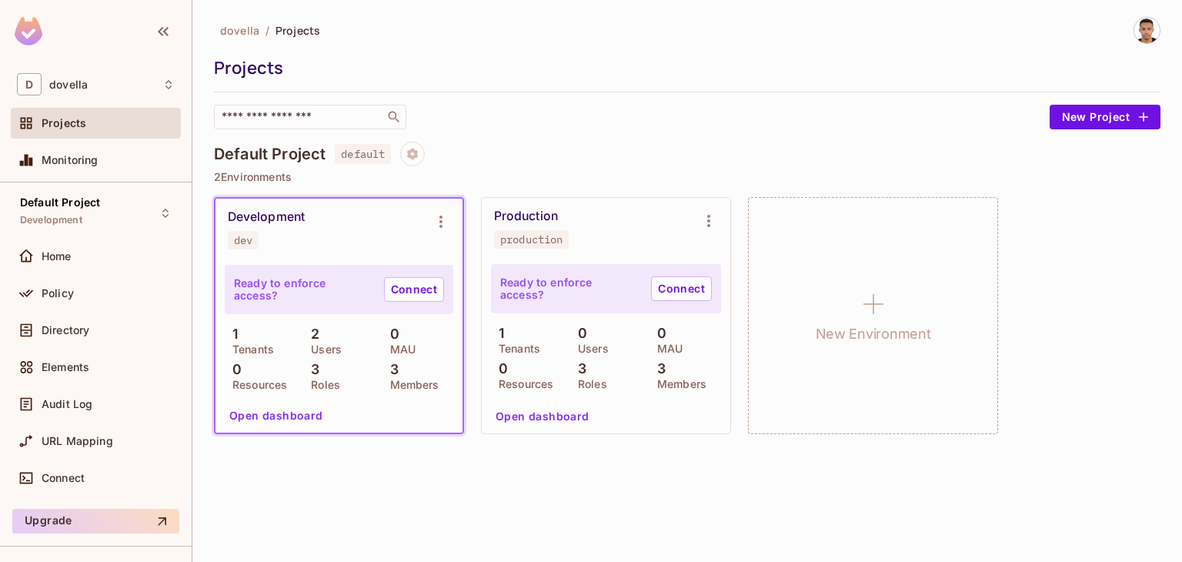
click at [602, 156] on div "Default Project default" at bounding box center [687, 154] width 947 height 25
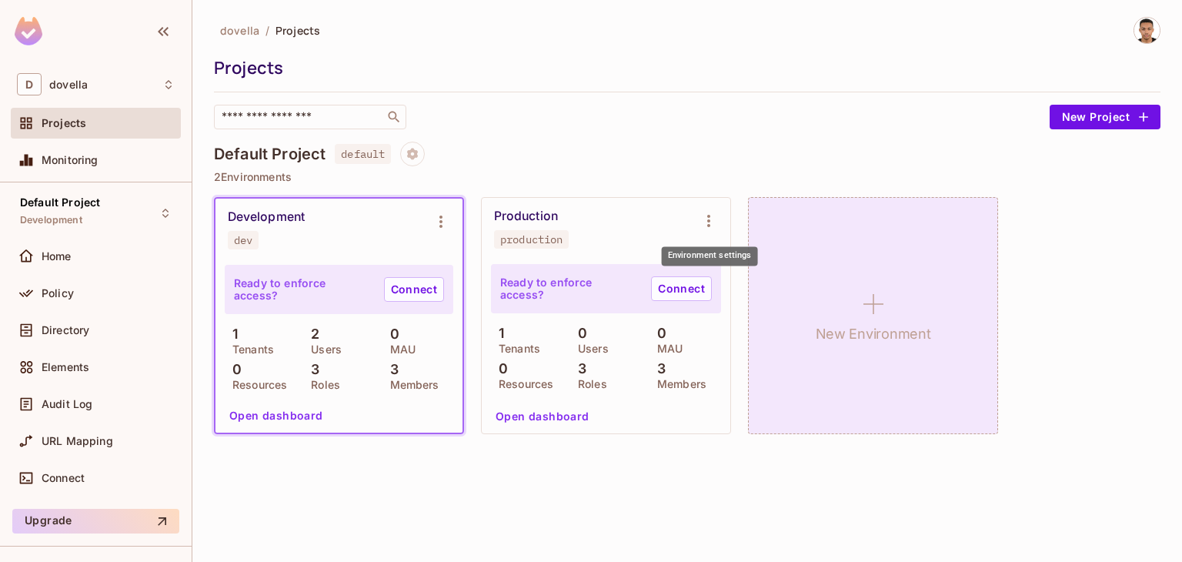
click at [918, 220] on div "New Environment" at bounding box center [873, 315] width 250 height 237
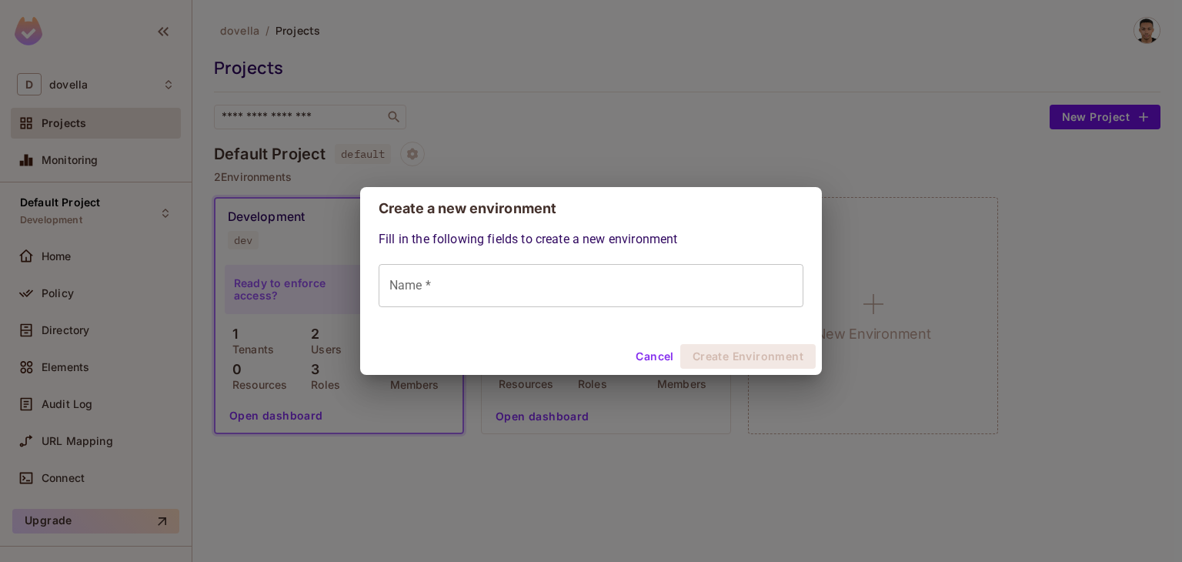
click at [560, 284] on input "Name *" at bounding box center [591, 285] width 425 height 43
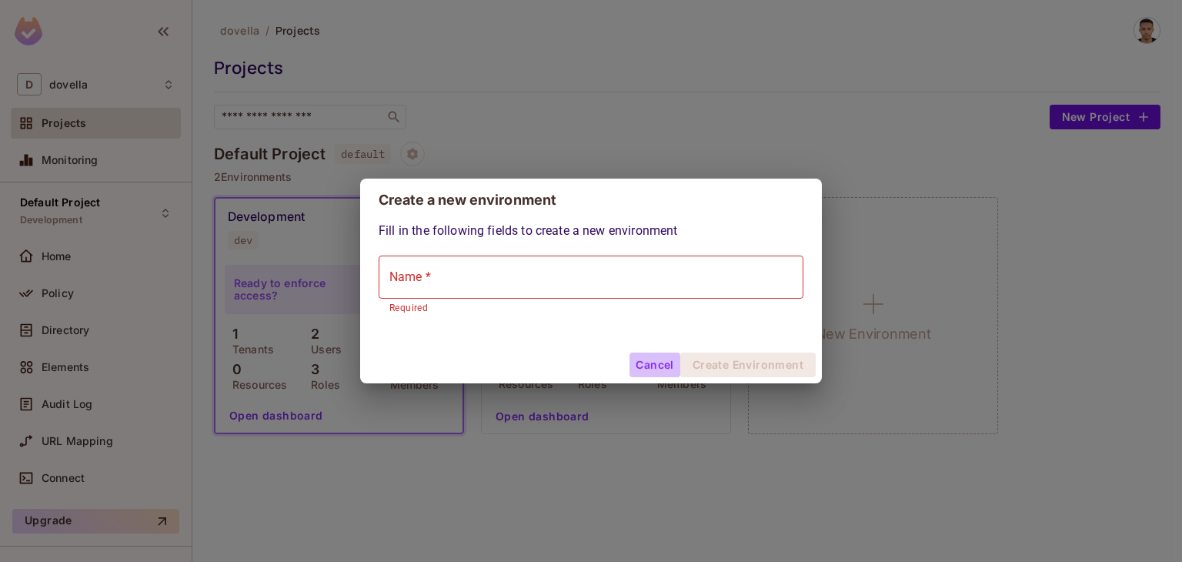
click at [639, 359] on button "Cancel" at bounding box center [655, 365] width 50 height 25
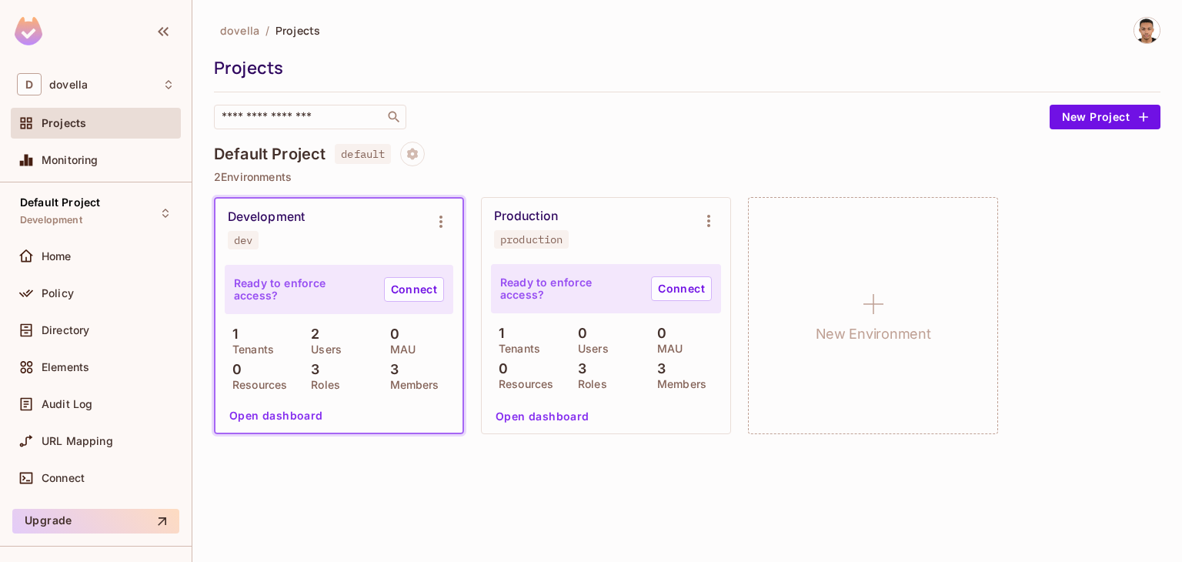
click at [401, 149] on div "Default Project default" at bounding box center [687, 154] width 947 height 25
click at [415, 158] on icon "Project settings" at bounding box center [412, 154] width 11 height 12
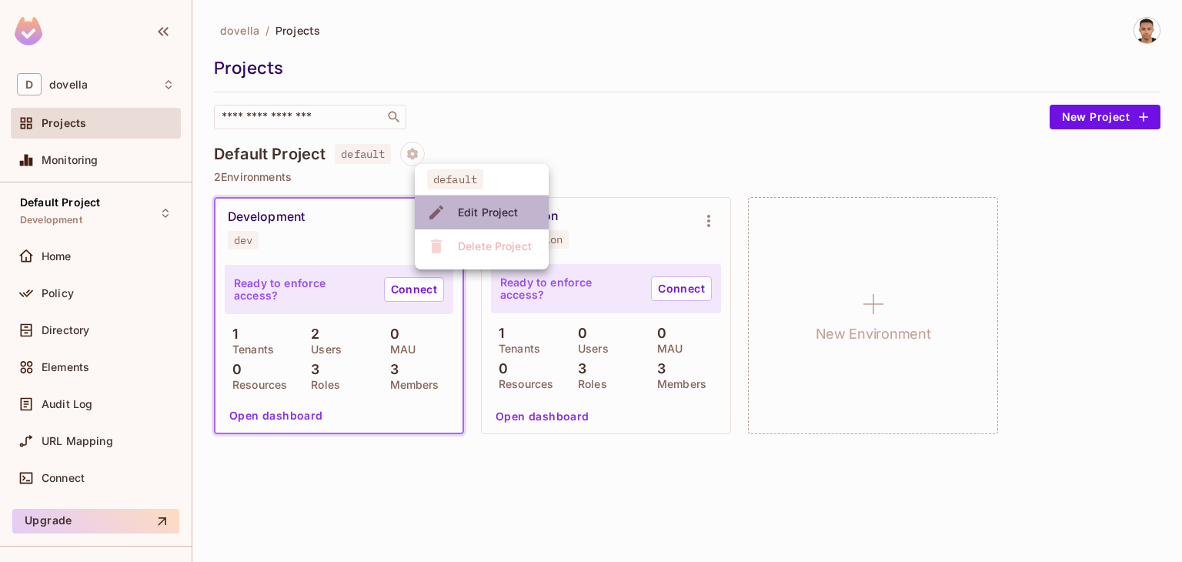
click at [453, 210] on span "Edit Project" at bounding box center [488, 212] width 70 height 25
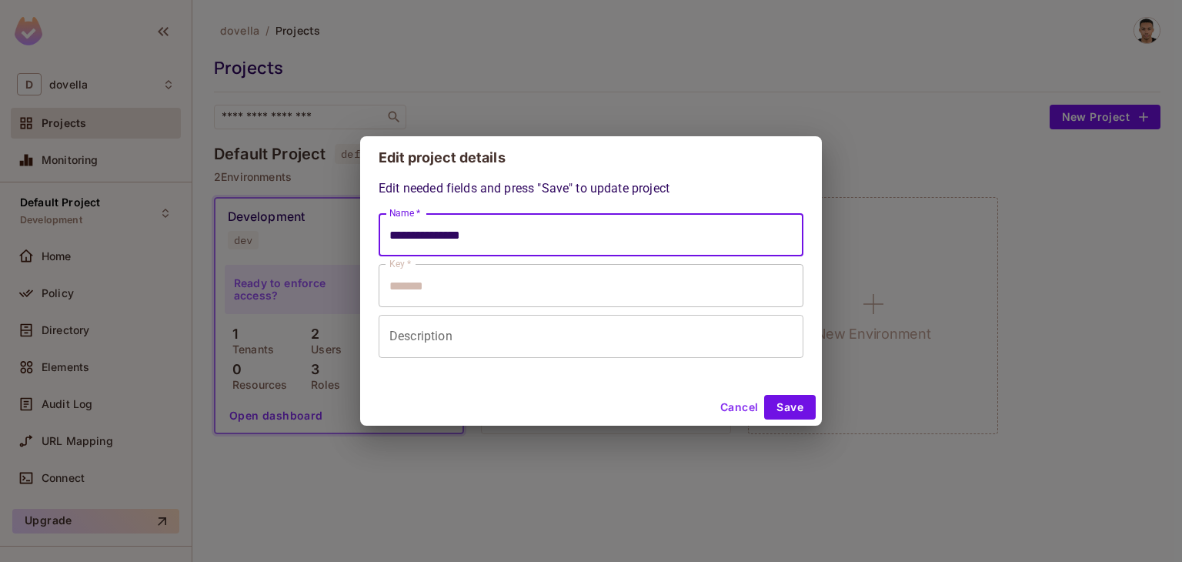
click at [493, 241] on input "**********" at bounding box center [591, 234] width 425 height 43
click at [493, 240] on input "**********" at bounding box center [591, 234] width 425 height 43
type input "**********"
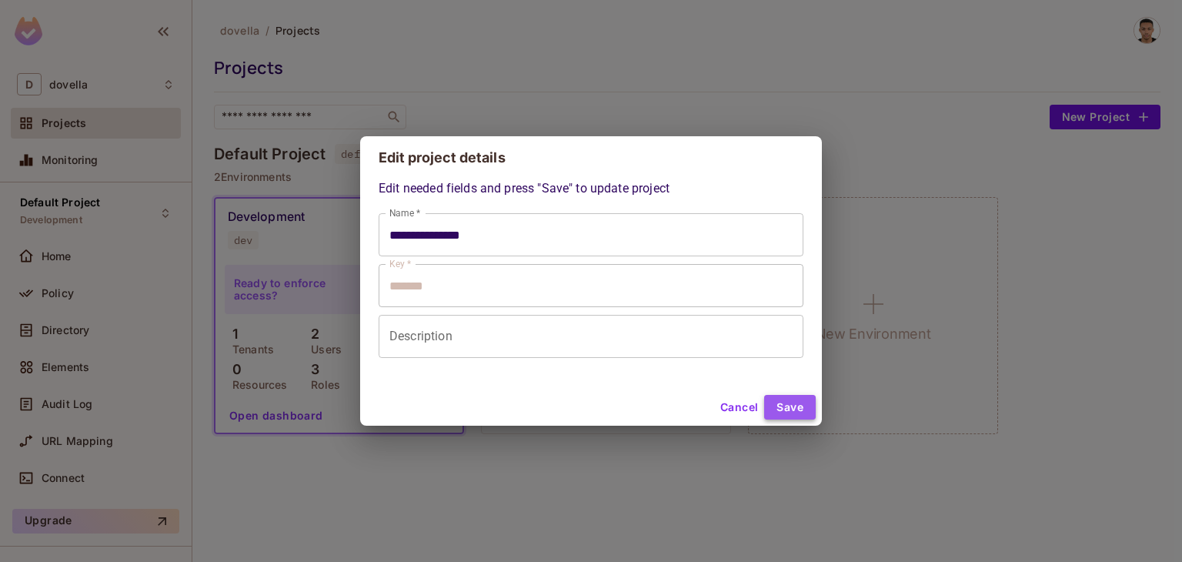
click at [774, 409] on button "Save" at bounding box center [790, 407] width 52 height 25
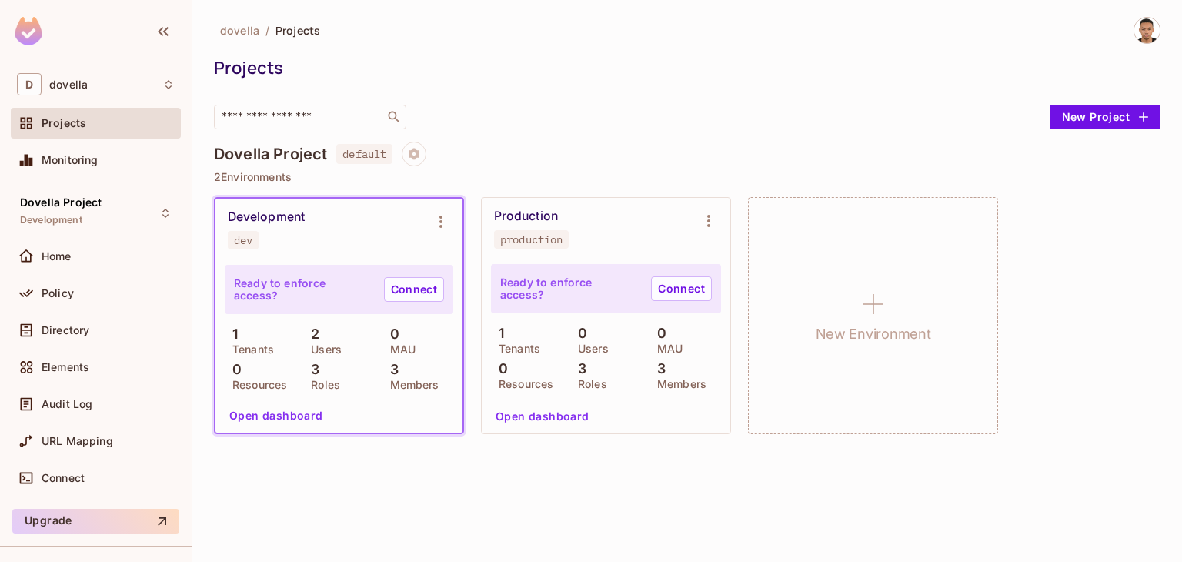
click at [403, 152] on div "Dovella Project default" at bounding box center [687, 154] width 947 height 25
click at [409, 152] on button "Project settings" at bounding box center [414, 154] width 25 height 25
click at [471, 201] on span "Edit Project" at bounding box center [489, 212] width 70 height 25
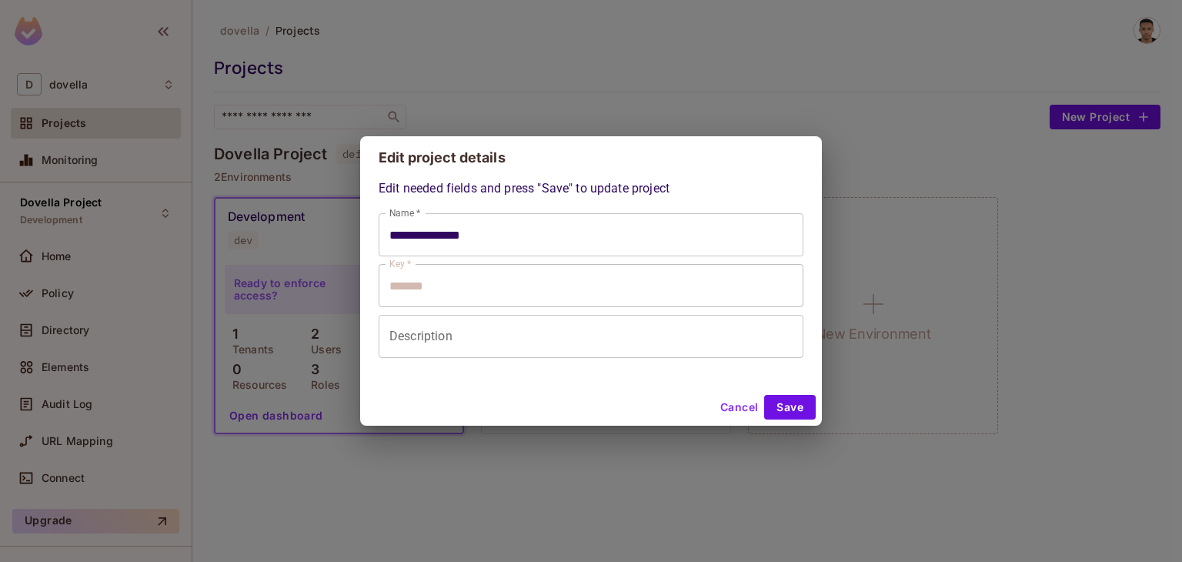
click at [457, 238] on input "**********" at bounding box center [591, 234] width 425 height 43
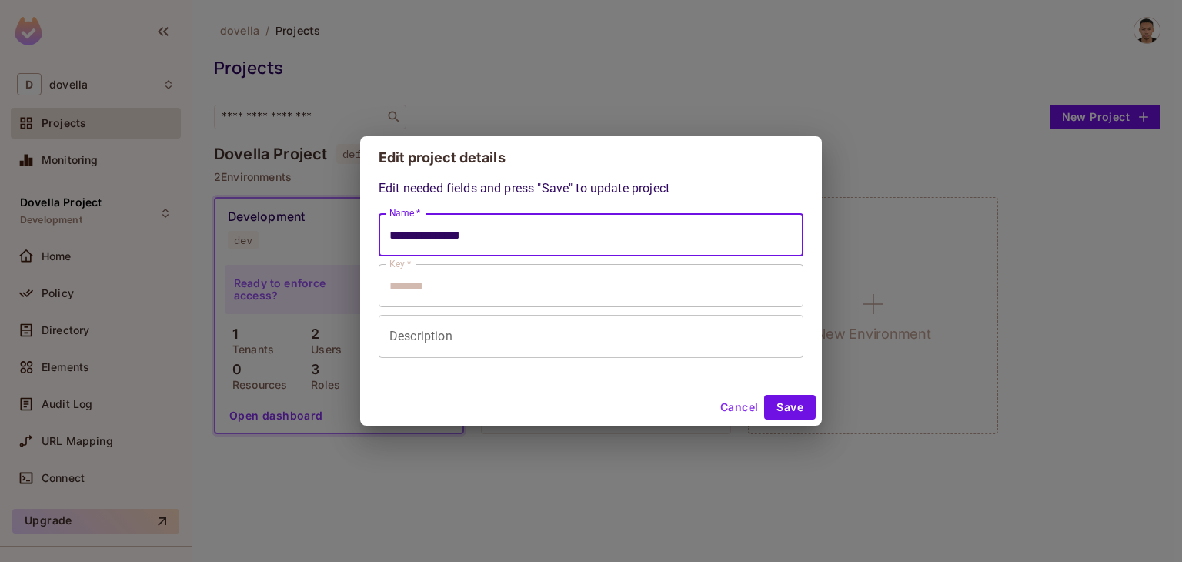
click at [459, 237] on input "**********" at bounding box center [591, 234] width 425 height 43
type input "*******"
click at [803, 406] on button "Save" at bounding box center [790, 407] width 52 height 25
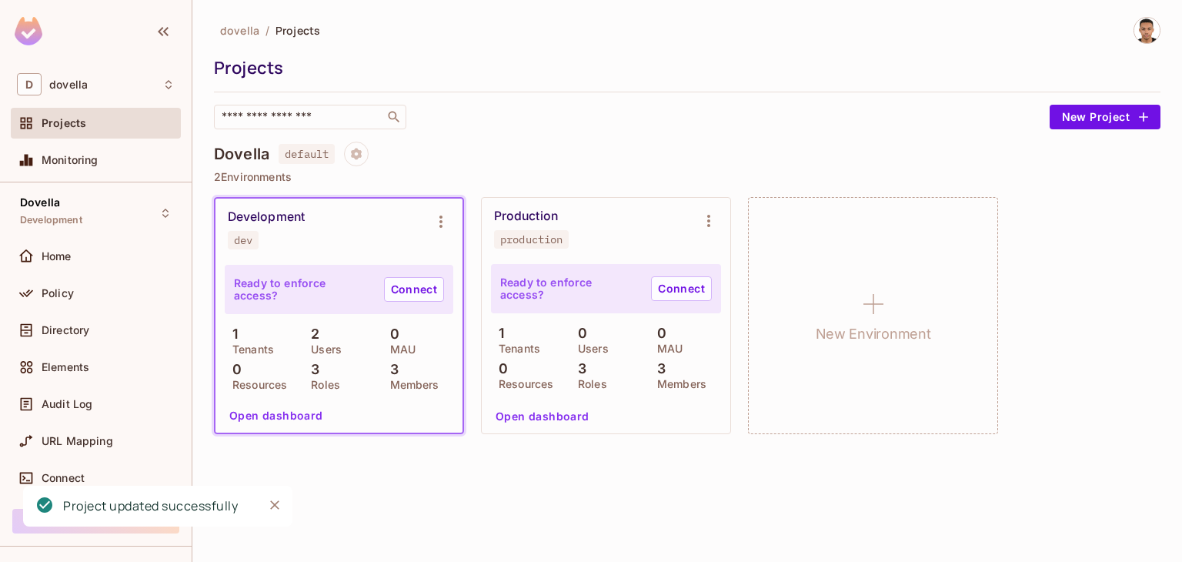
click at [533, 167] on div "Dovella default 2 Environments Development dev Ready to enforce access? Connect…" at bounding box center [687, 296] width 947 height 309
click at [274, 503] on icon "Close" at bounding box center [274, 504] width 15 height 15
click at [471, 145] on div "Dovella default" at bounding box center [687, 154] width 947 height 25
click at [308, 154] on span "default" at bounding box center [307, 154] width 56 height 20
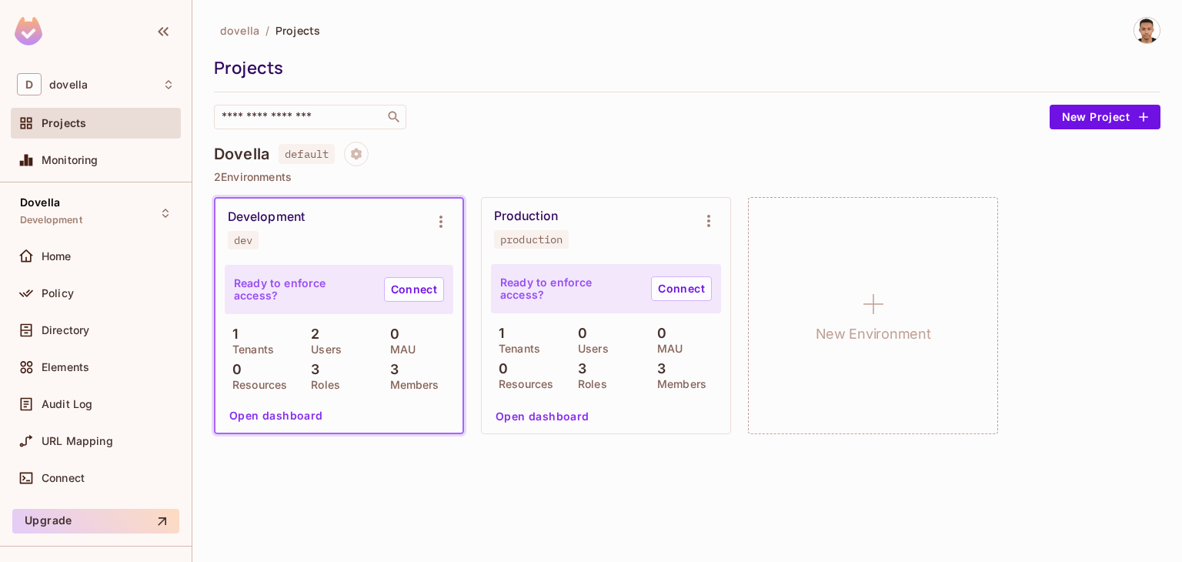
click at [369, 161] on span "Project settings" at bounding box center [356, 156] width 25 height 15
click at [487, 112] on div at bounding box center [591, 281] width 1182 height 562
click at [354, 122] on input "text" at bounding box center [300, 116] width 162 height 15
click at [491, 116] on div "​" at bounding box center [628, 117] width 828 height 25
click at [1091, 119] on button "New Project" at bounding box center [1105, 117] width 111 height 25
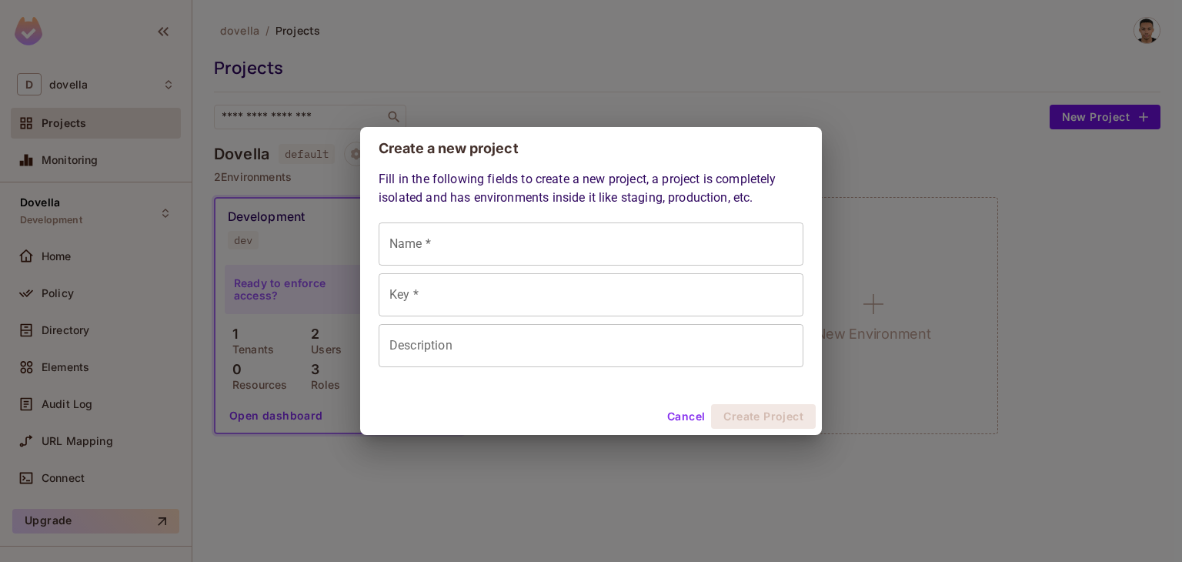
click at [459, 250] on input "Name *" at bounding box center [591, 243] width 425 height 43
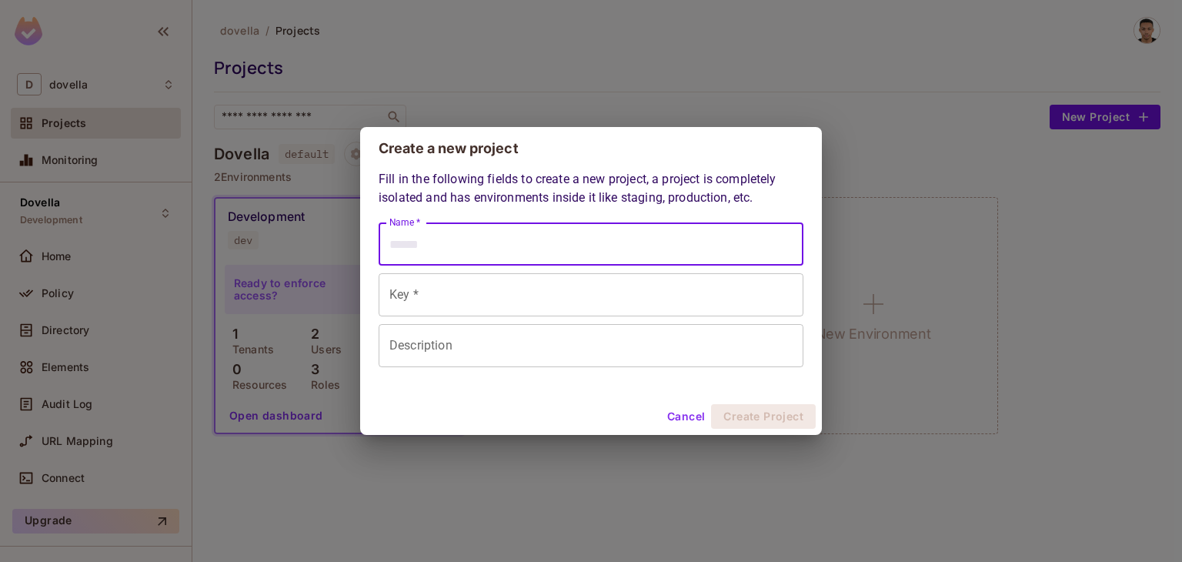
click at [436, 247] on input "Name *" at bounding box center [591, 243] width 425 height 43
click at [419, 299] on input "Key *" at bounding box center [591, 294] width 425 height 43
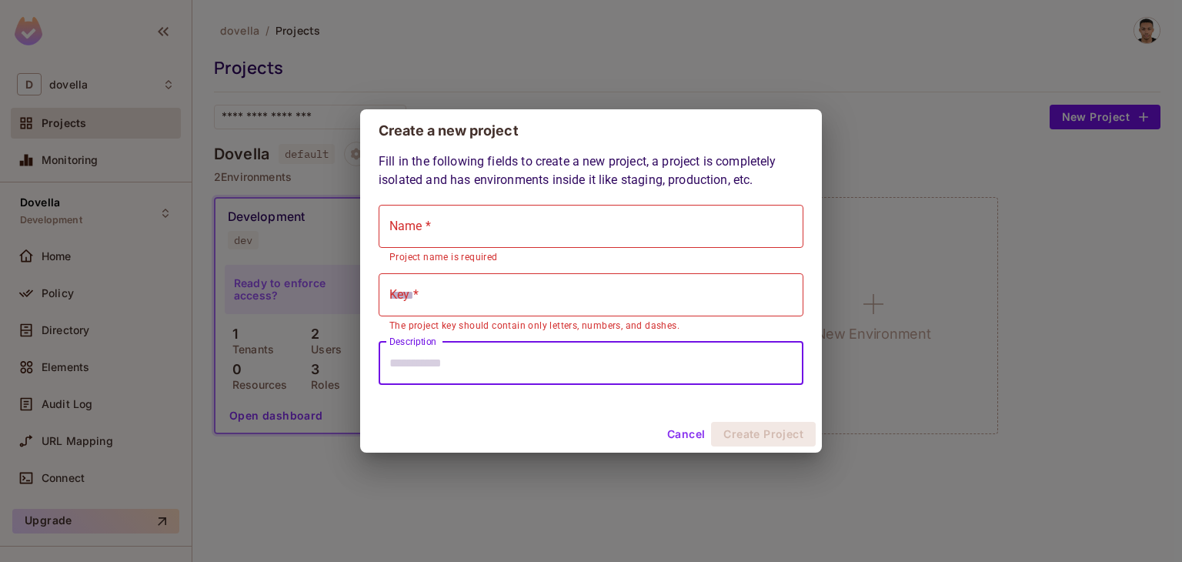
click at [464, 356] on input "Description" at bounding box center [591, 363] width 425 height 43
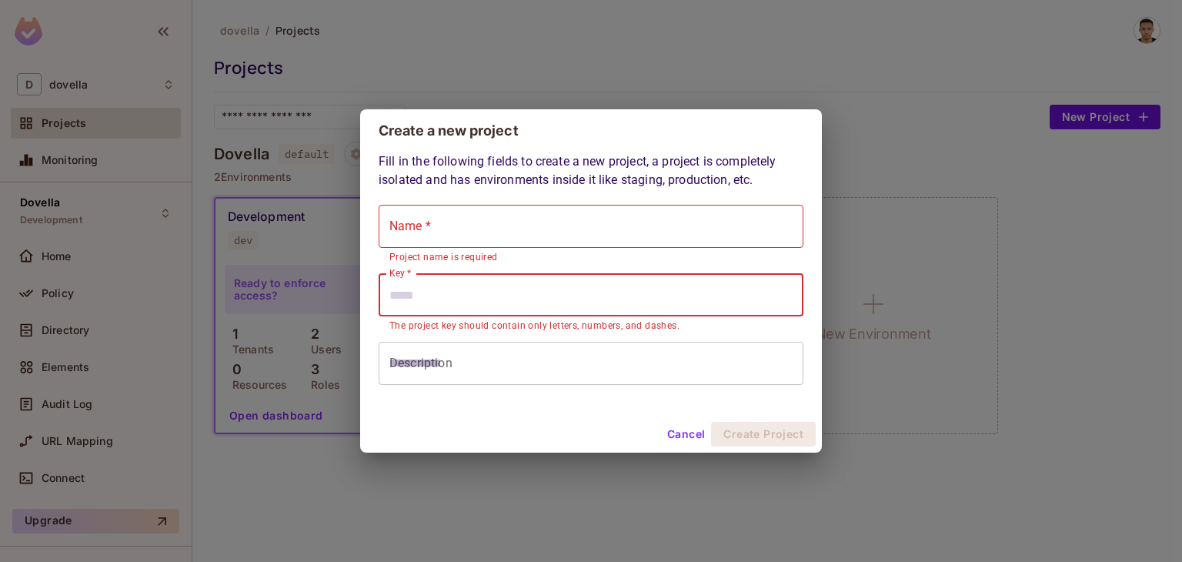
click at [466, 297] on input "Key *" at bounding box center [591, 294] width 425 height 43
click at [463, 217] on input "Name *" at bounding box center [591, 226] width 425 height 43
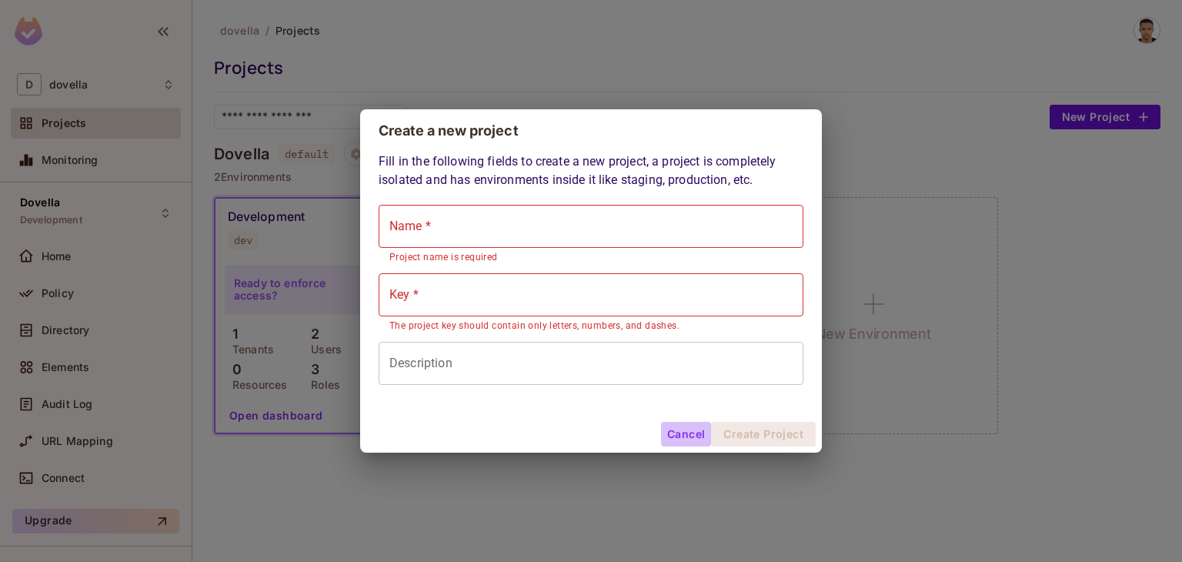
click at [684, 437] on button "Cancel" at bounding box center [686, 434] width 50 height 25
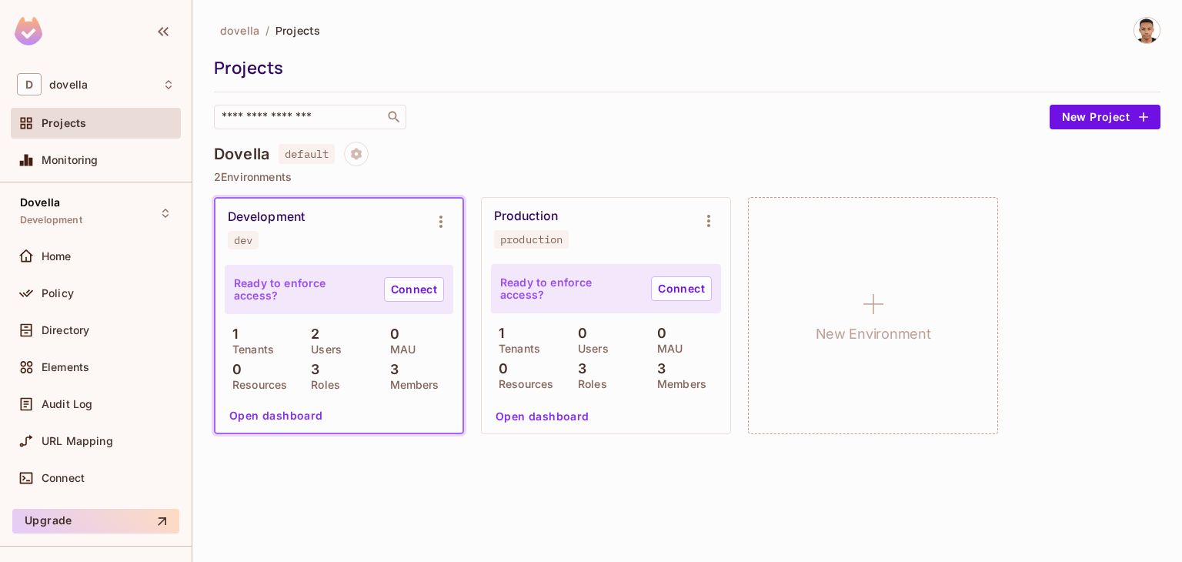
click at [560, 164] on div "Dovella default" at bounding box center [687, 154] width 947 height 25
